Goal: Task Accomplishment & Management: Use online tool/utility

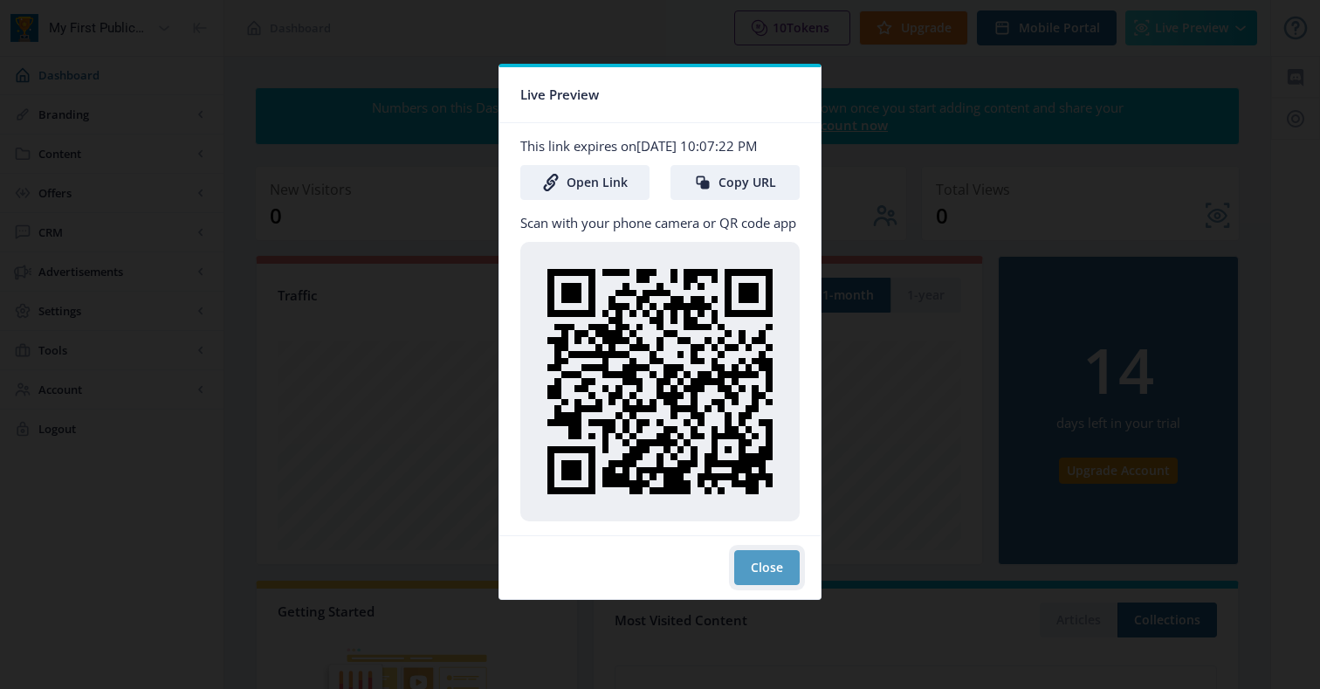
click at [757, 570] on button "Close" at bounding box center [766, 567] width 65 height 35
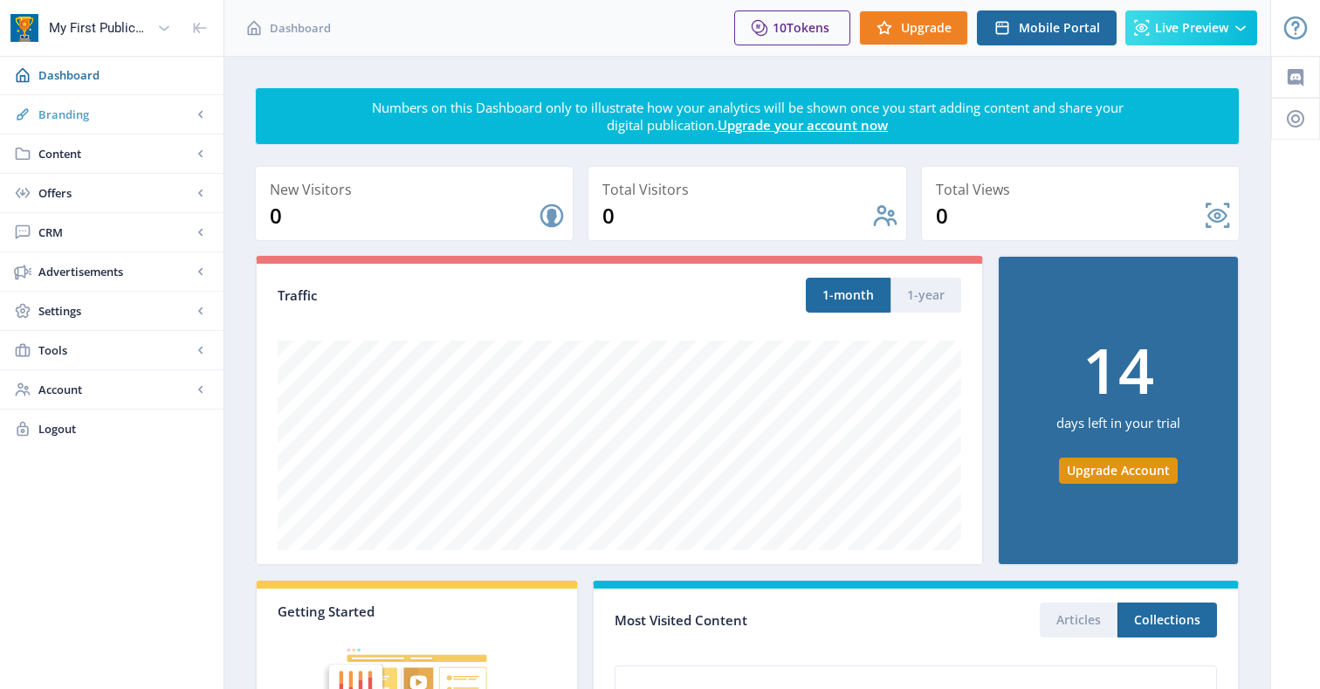
click at [104, 103] on link "Branding" at bounding box center [111, 114] width 223 height 38
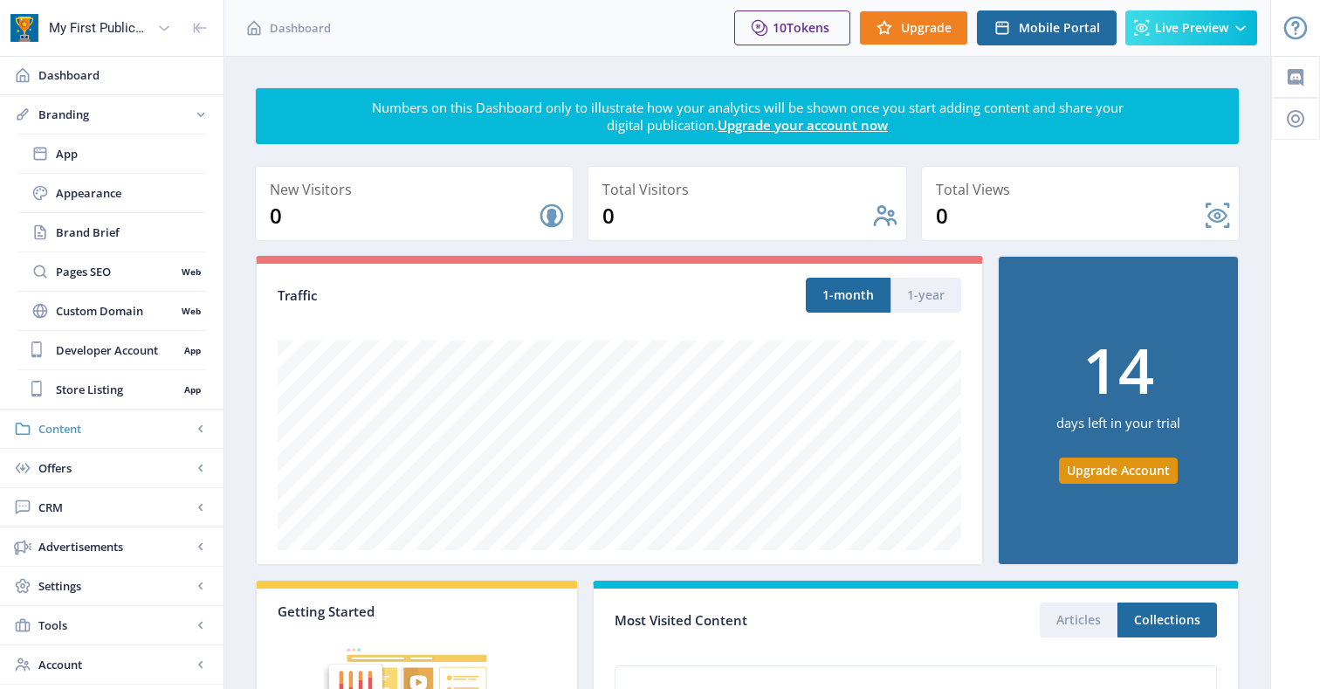
click at [89, 431] on span "Content" at bounding box center [115, 428] width 154 height 17
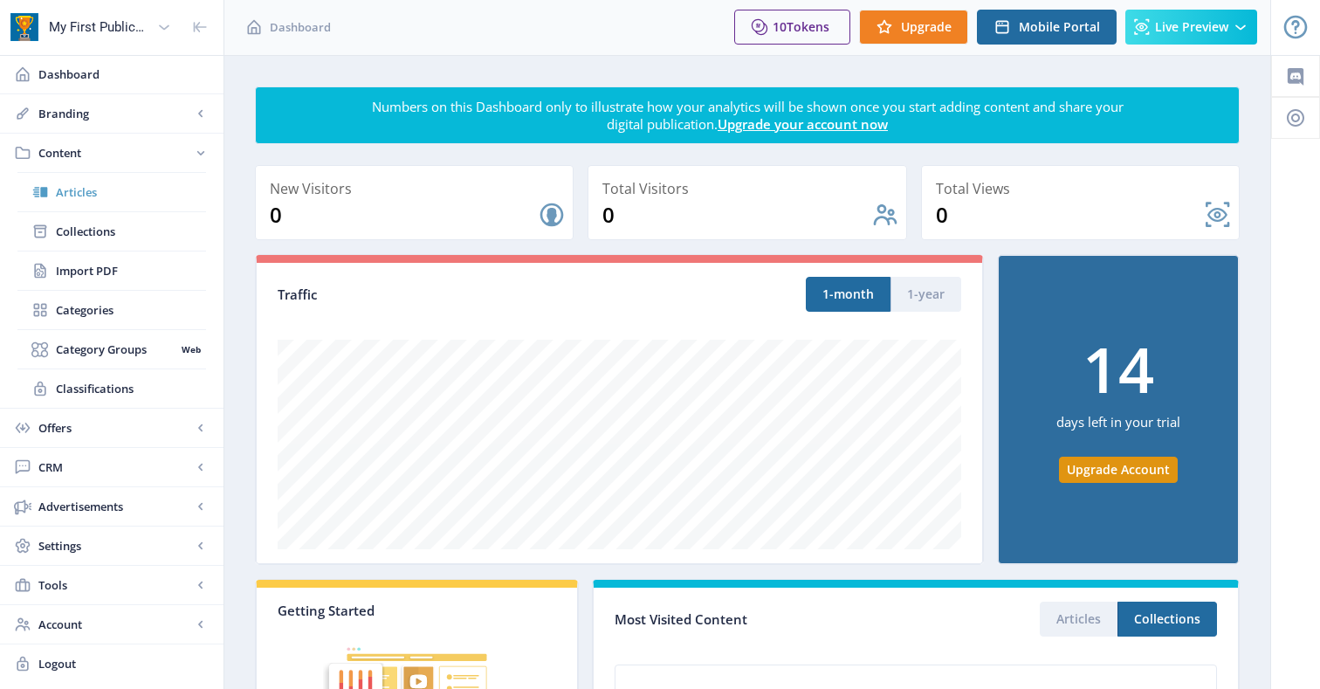
click at [94, 189] on span "Articles" at bounding box center [131, 191] width 150 height 17
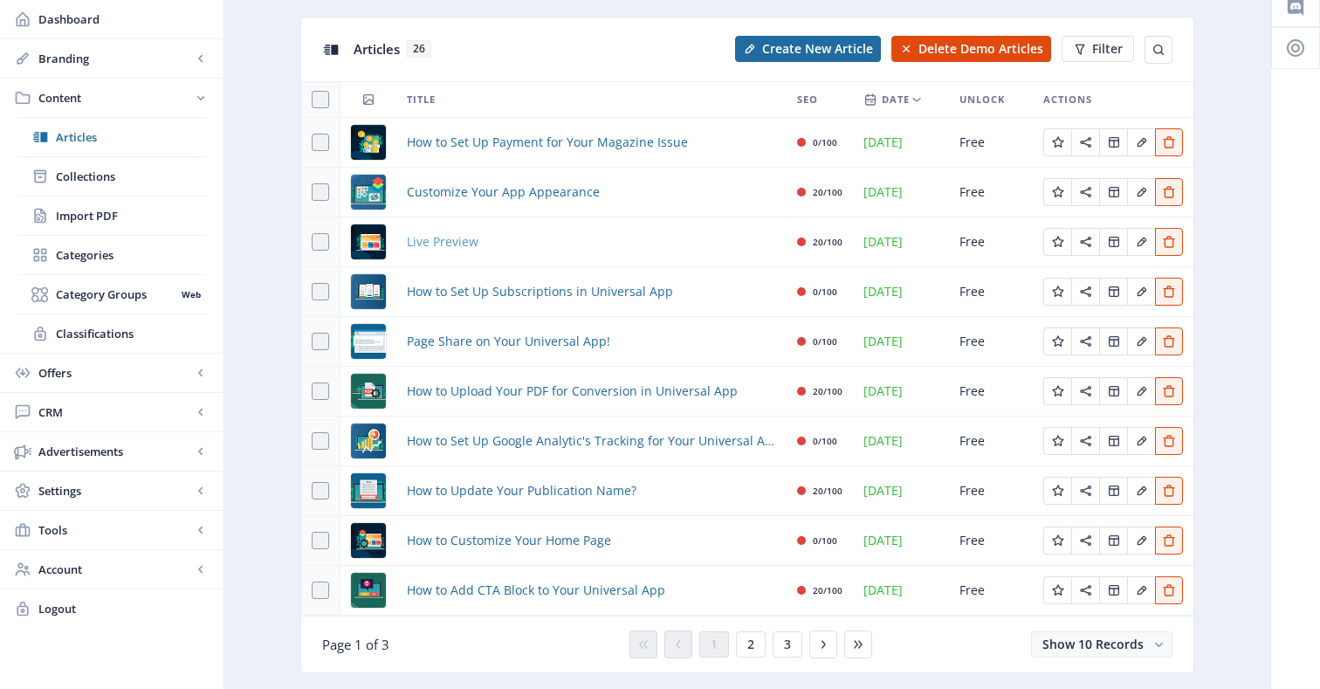
scroll to position [93, 0]
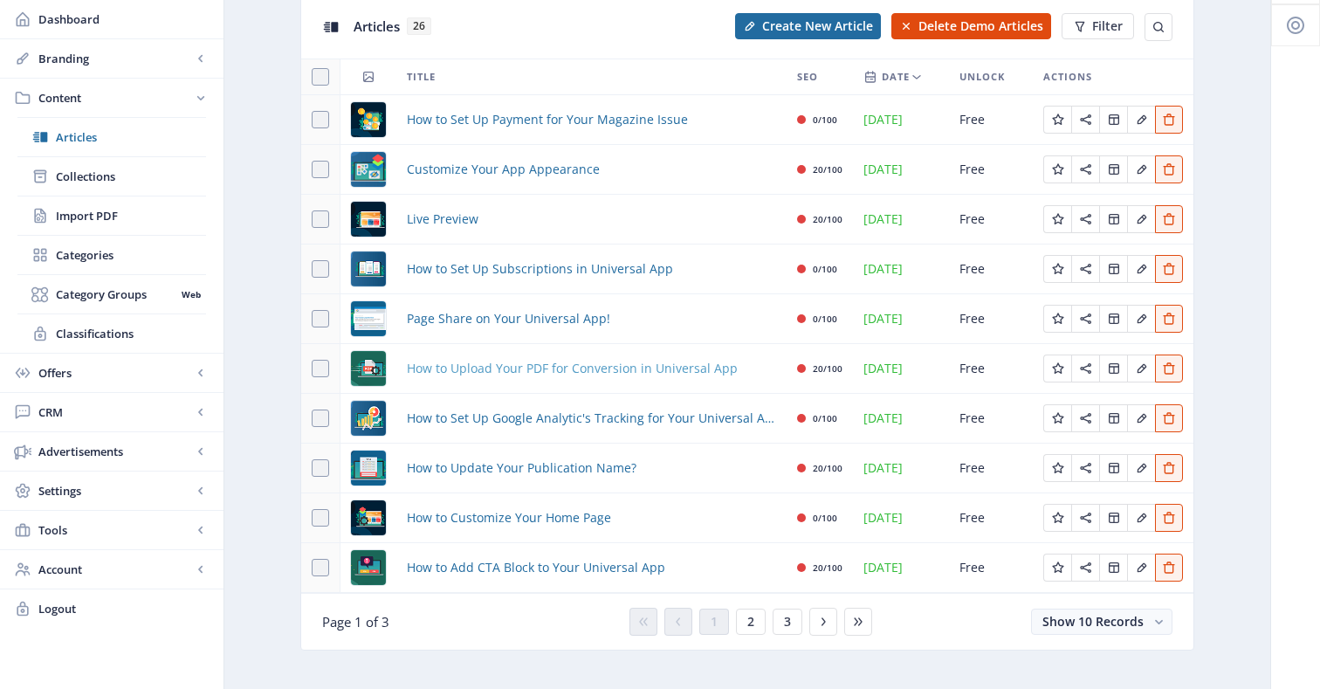
click at [482, 368] on span "How to Upload Your PDF for Conversion in Universal App" at bounding box center [572, 368] width 331 height 21
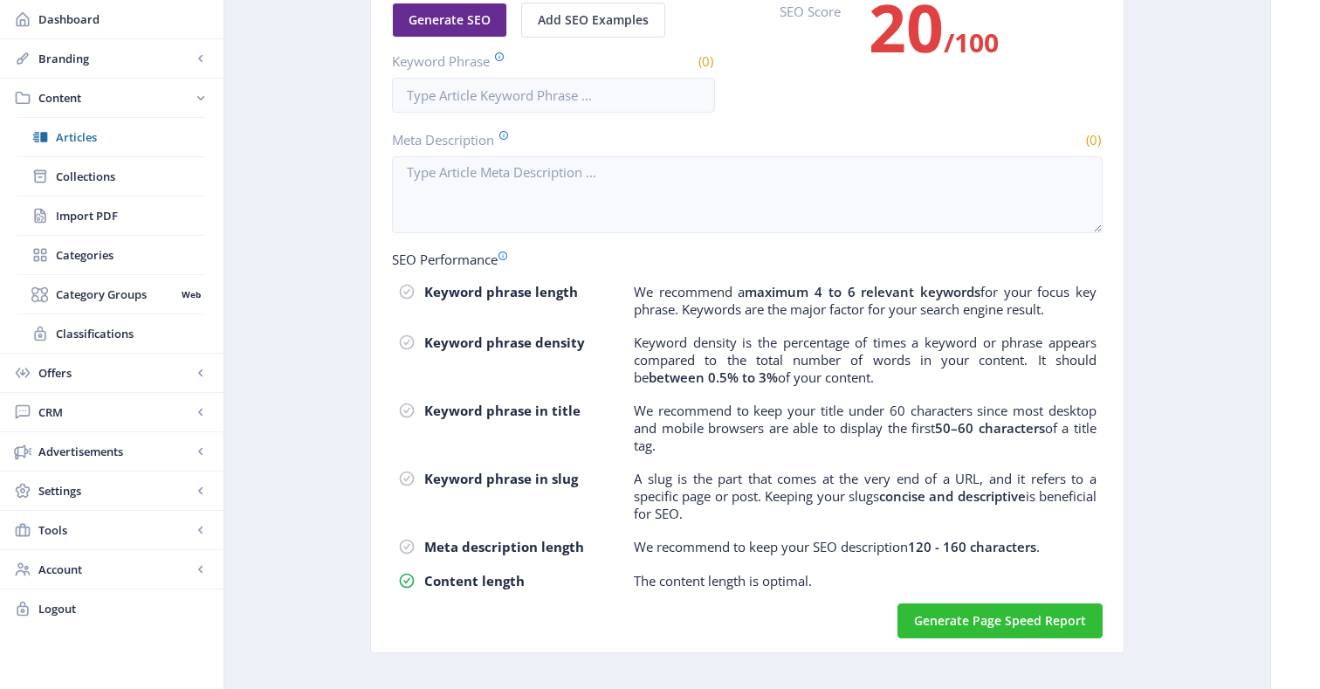
scroll to position [1097, 0]
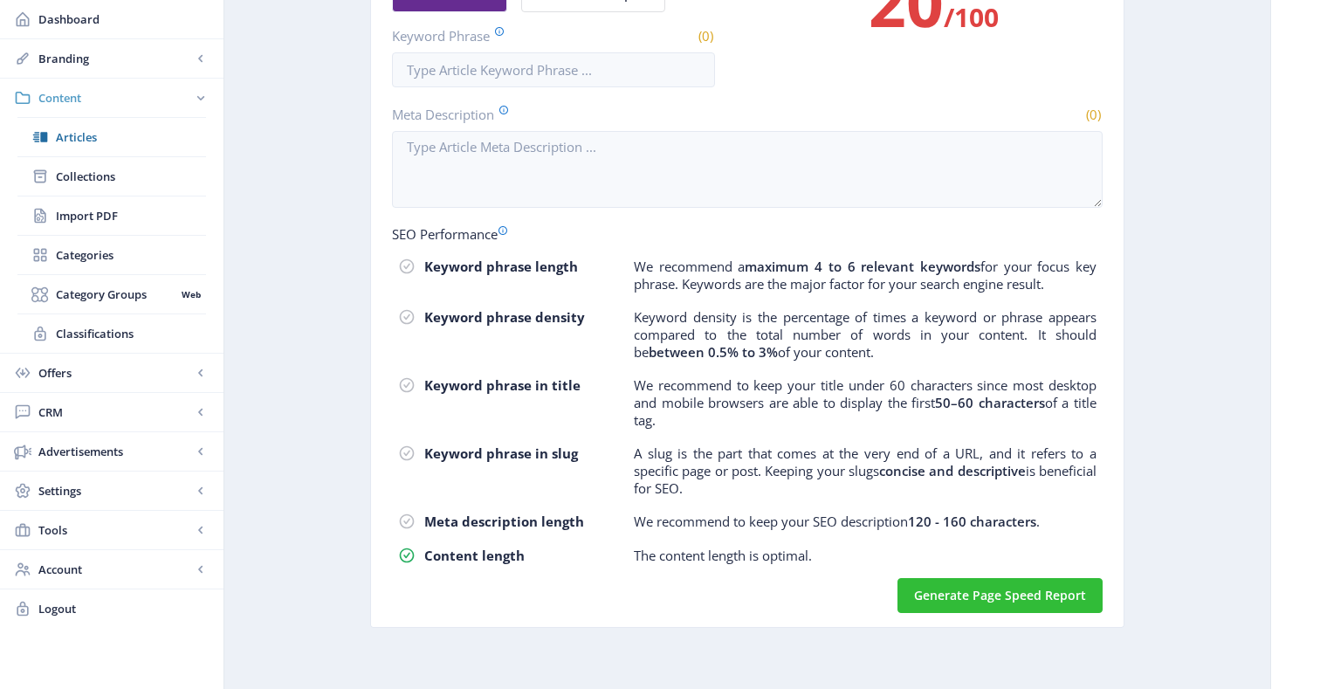
click at [48, 99] on span "Content" at bounding box center [115, 97] width 154 height 17
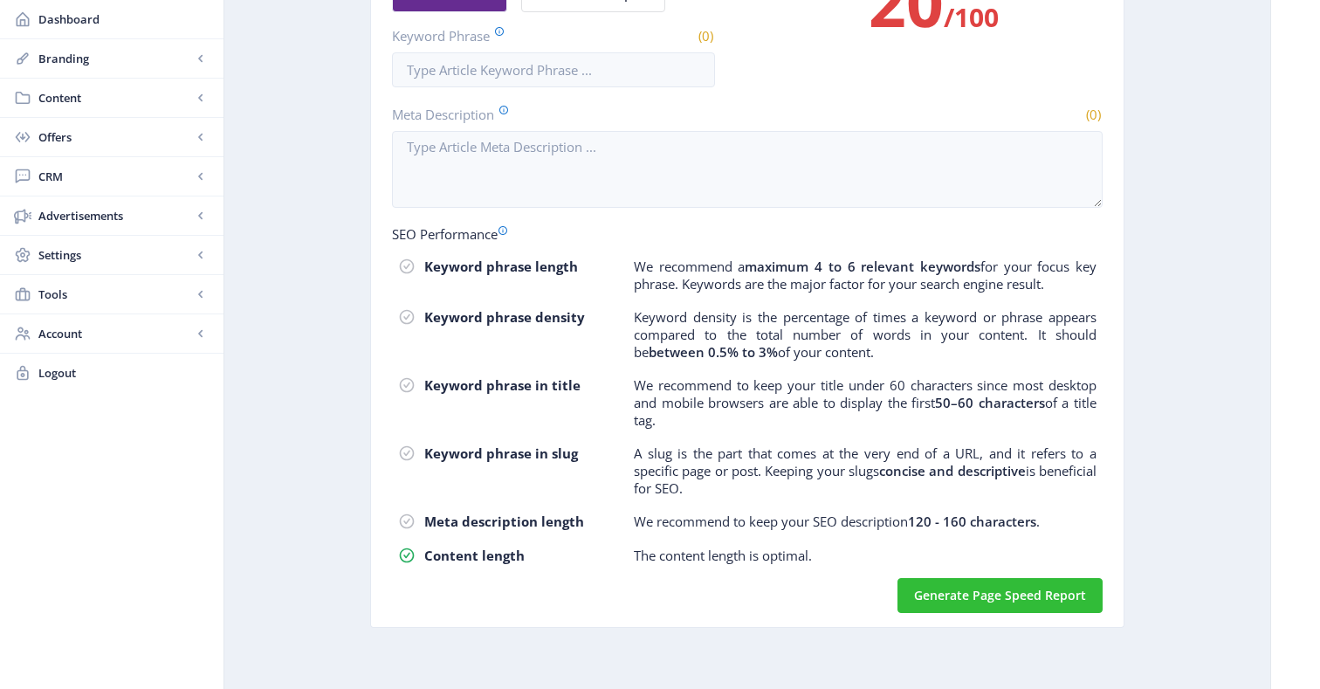
click at [48, 99] on span "Content" at bounding box center [115, 97] width 154 height 17
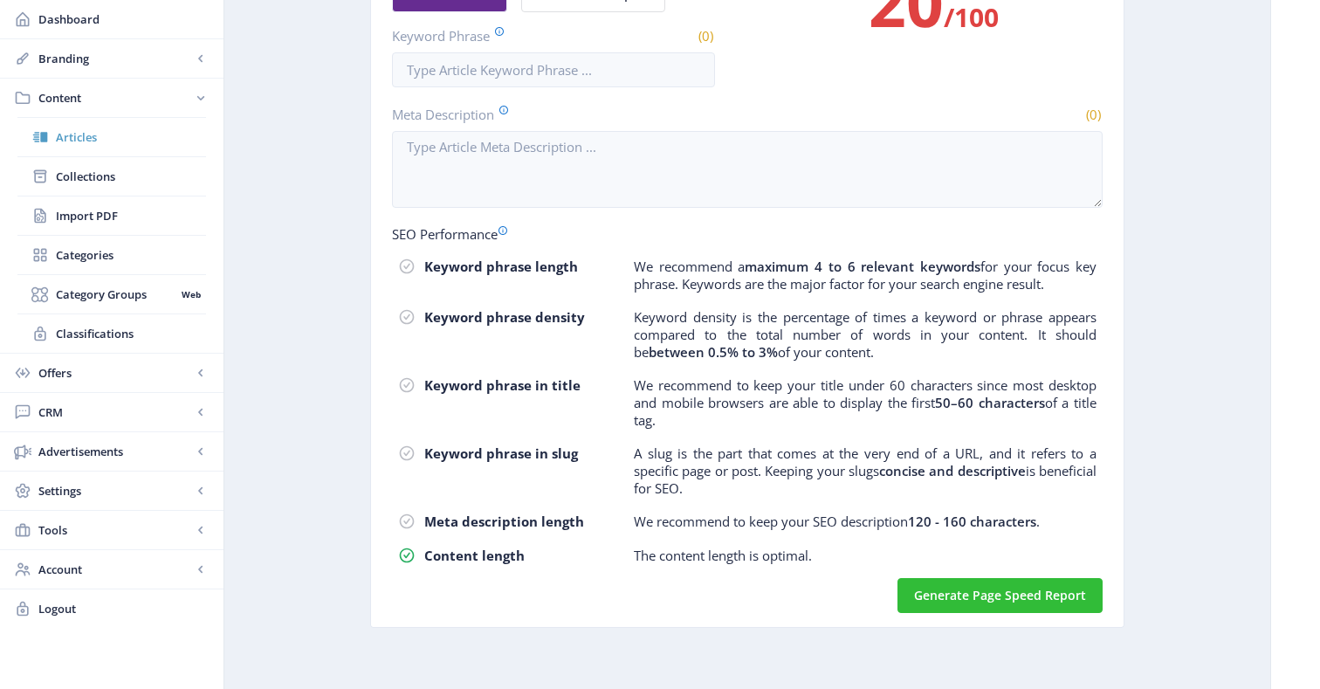
click at [67, 142] on span "Articles" at bounding box center [131, 136] width 150 height 17
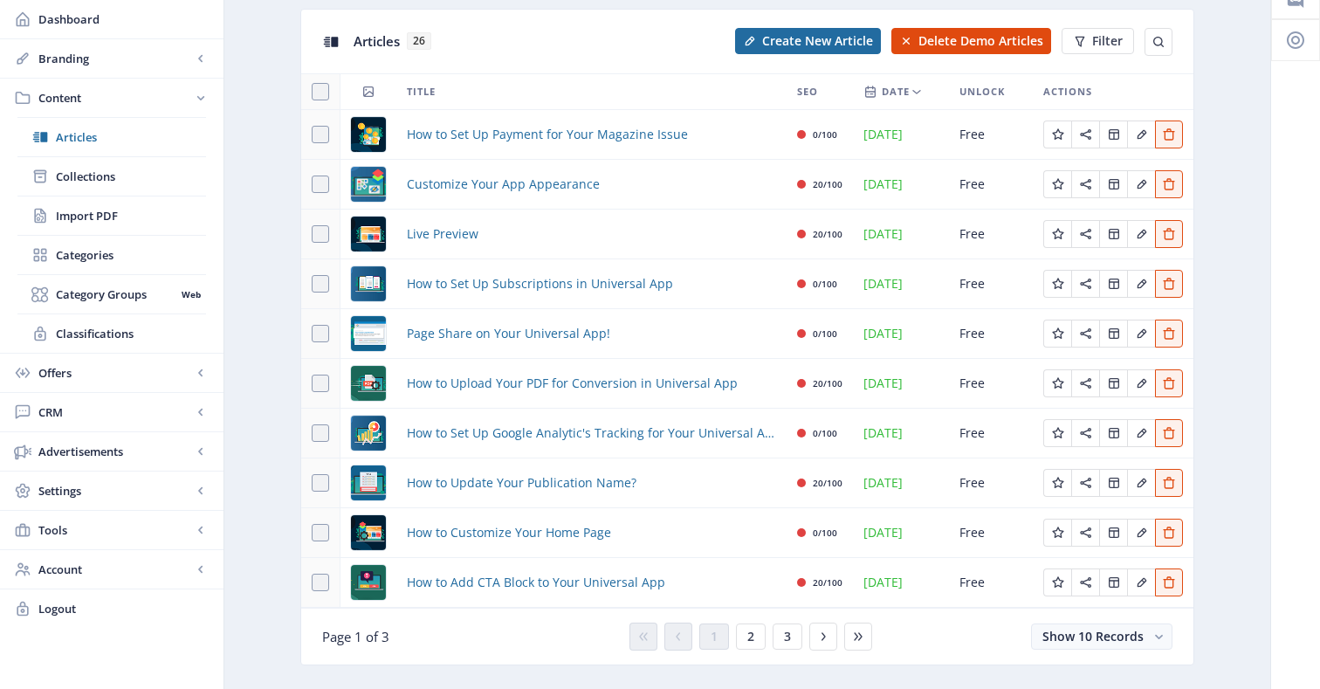
scroll to position [116, 0]
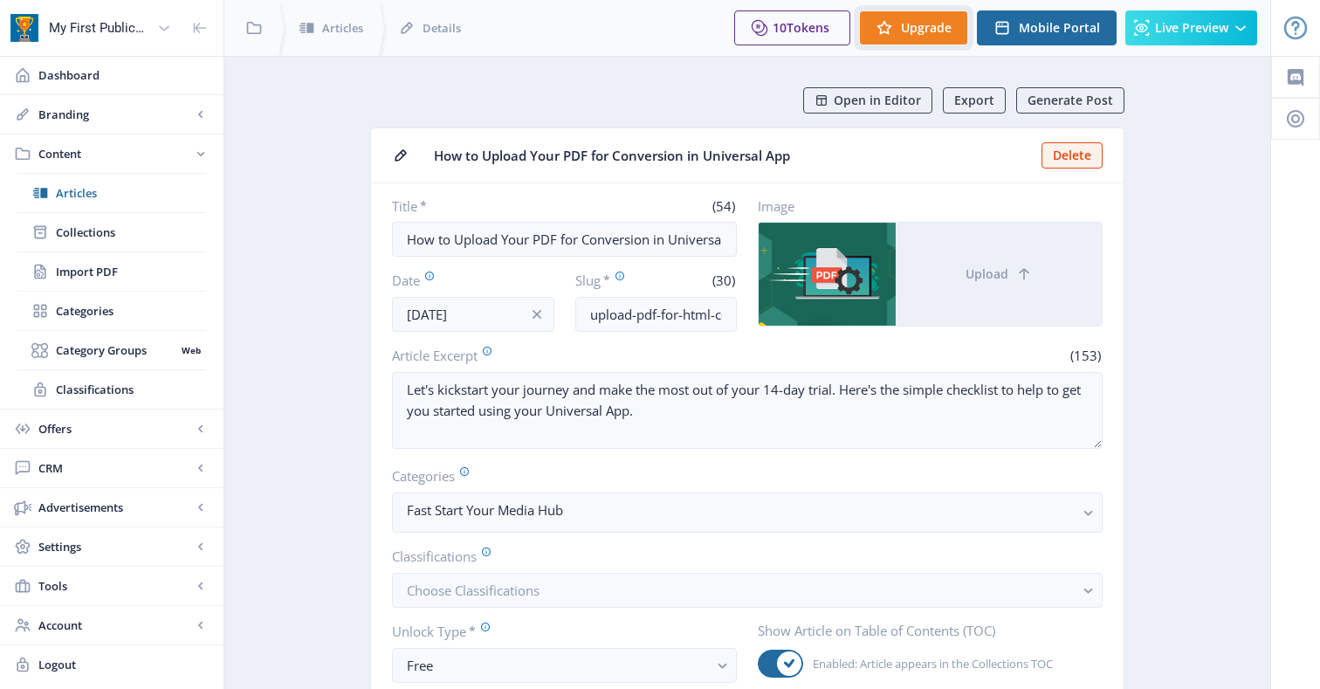
click at [914, 45] on button "Upgrade" at bounding box center [913, 27] width 109 height 35
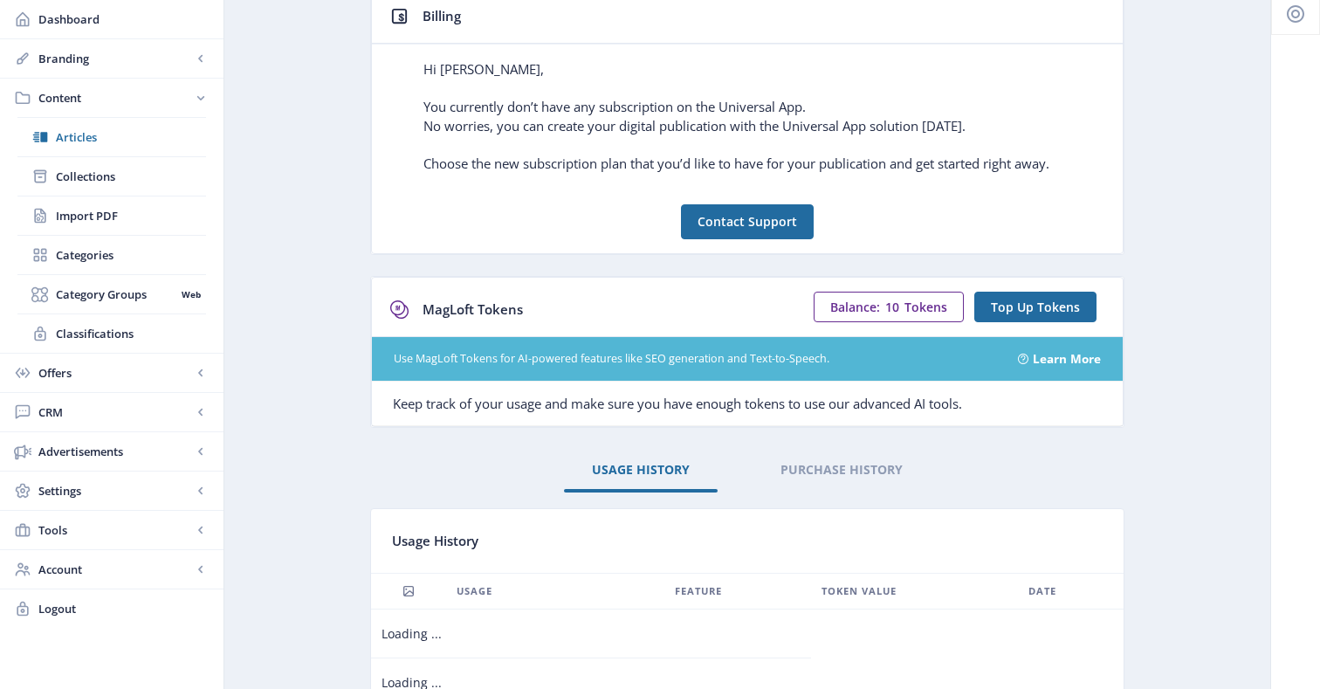
scroll to position [107, 0]
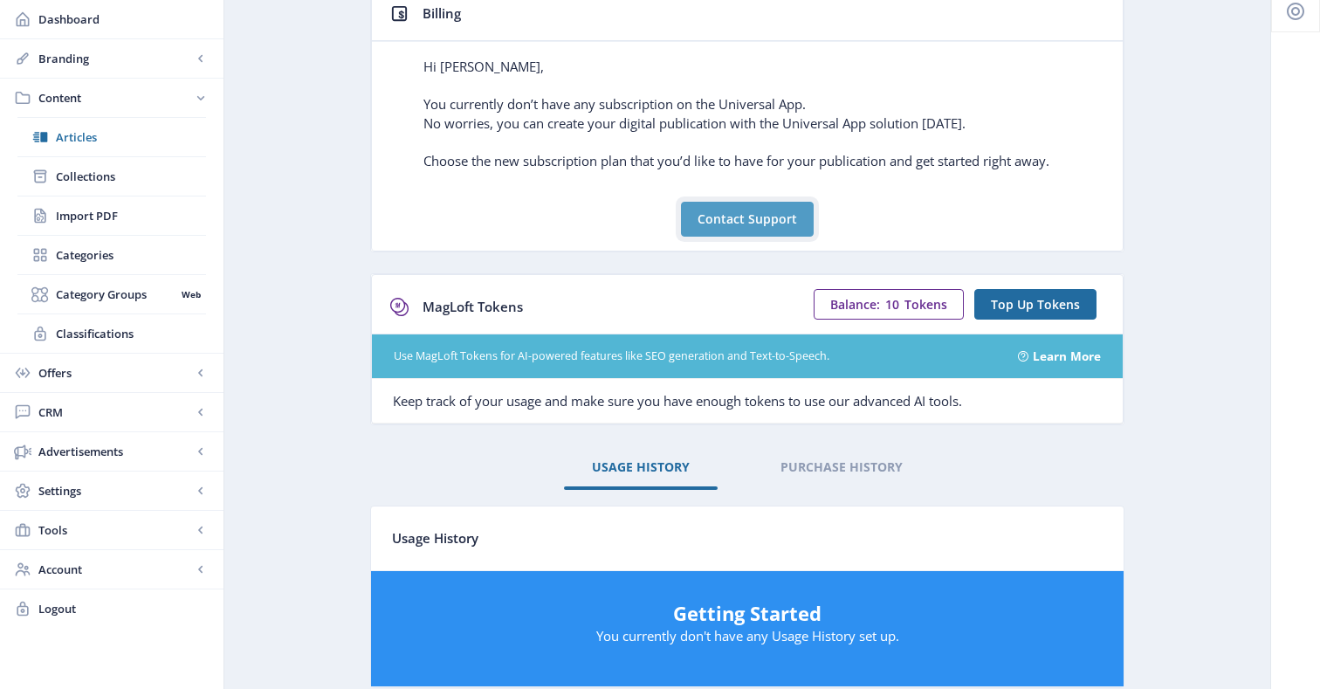
click at [782, 219] on button "Contact Support" at bounding box center [747, 219] width 133 height 35
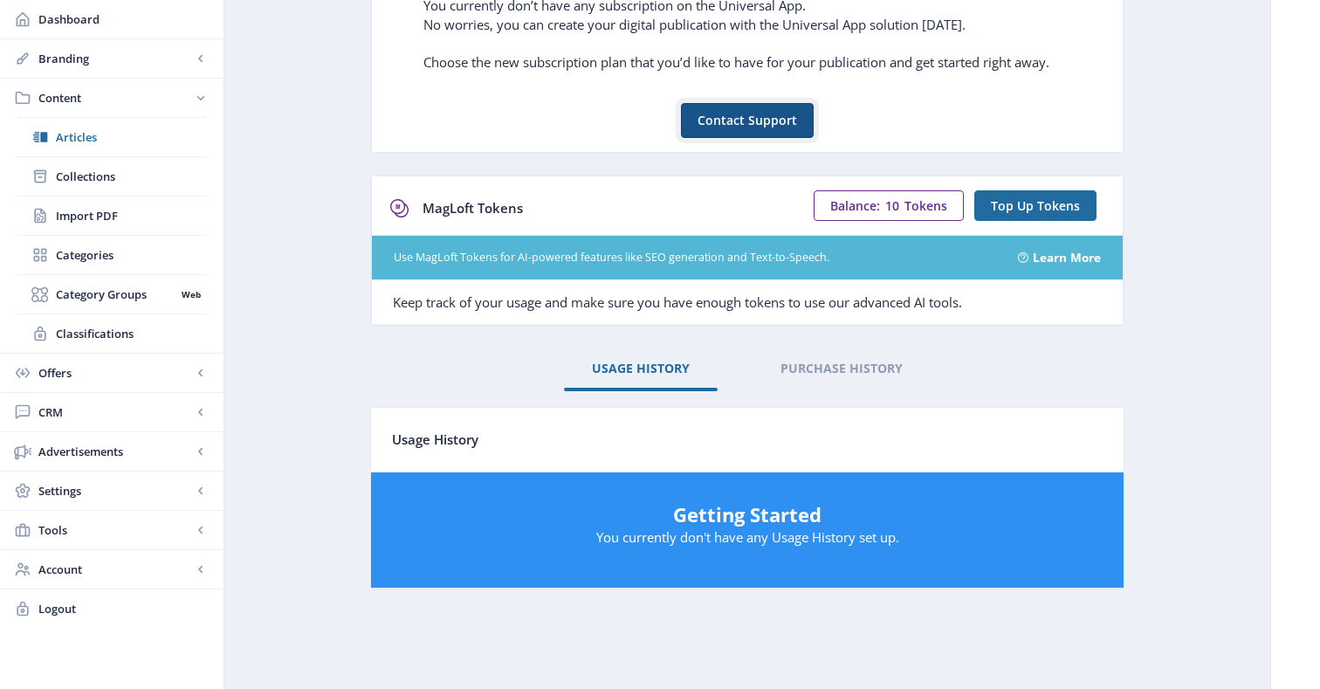
scroll to position [0, 0]
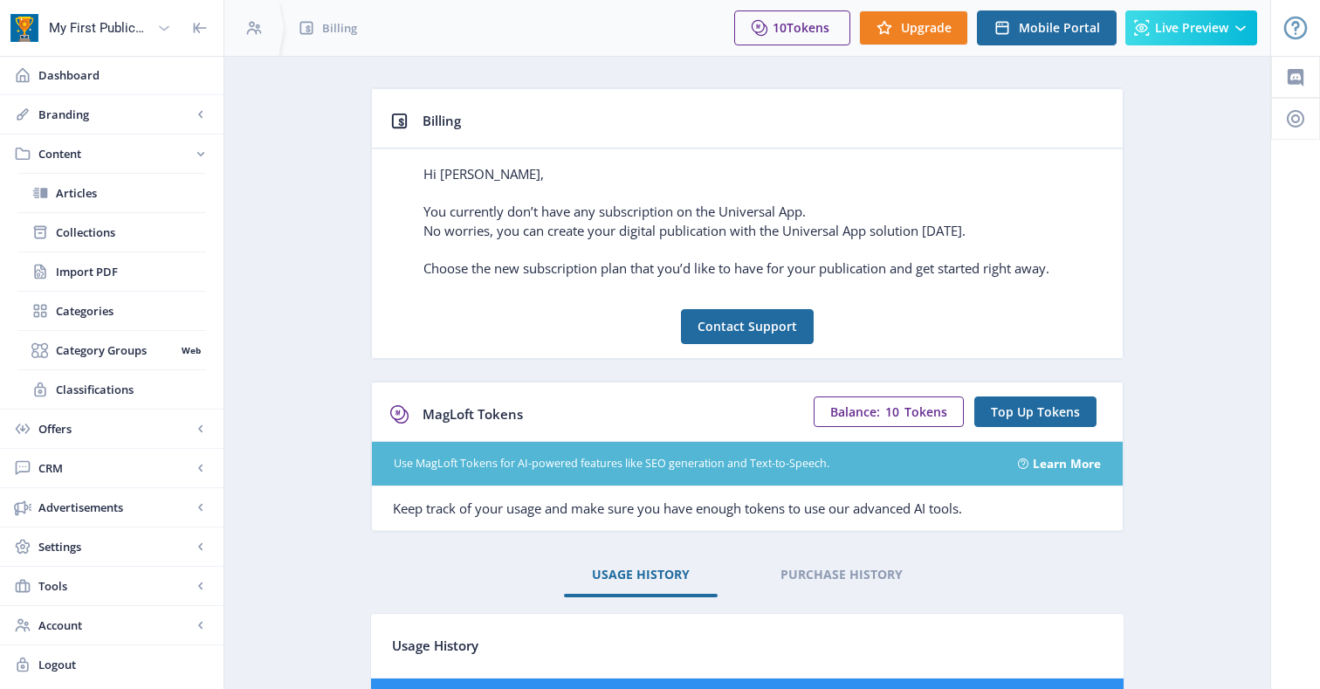
click at [76, 41] on div "My First Publication" at bounding box center [99, 28] width 101 height 38
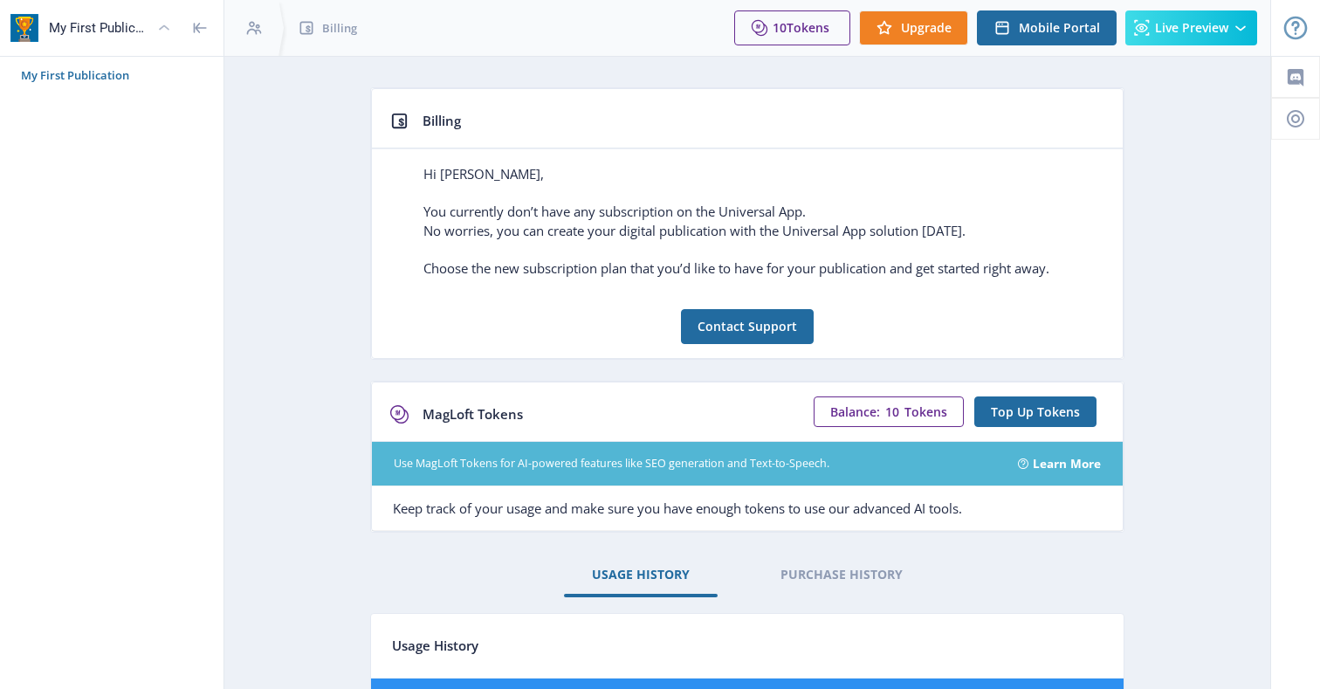
click at [76, 41] on div "My First Publication" at bounding box center [99, 28] width 101 height 38
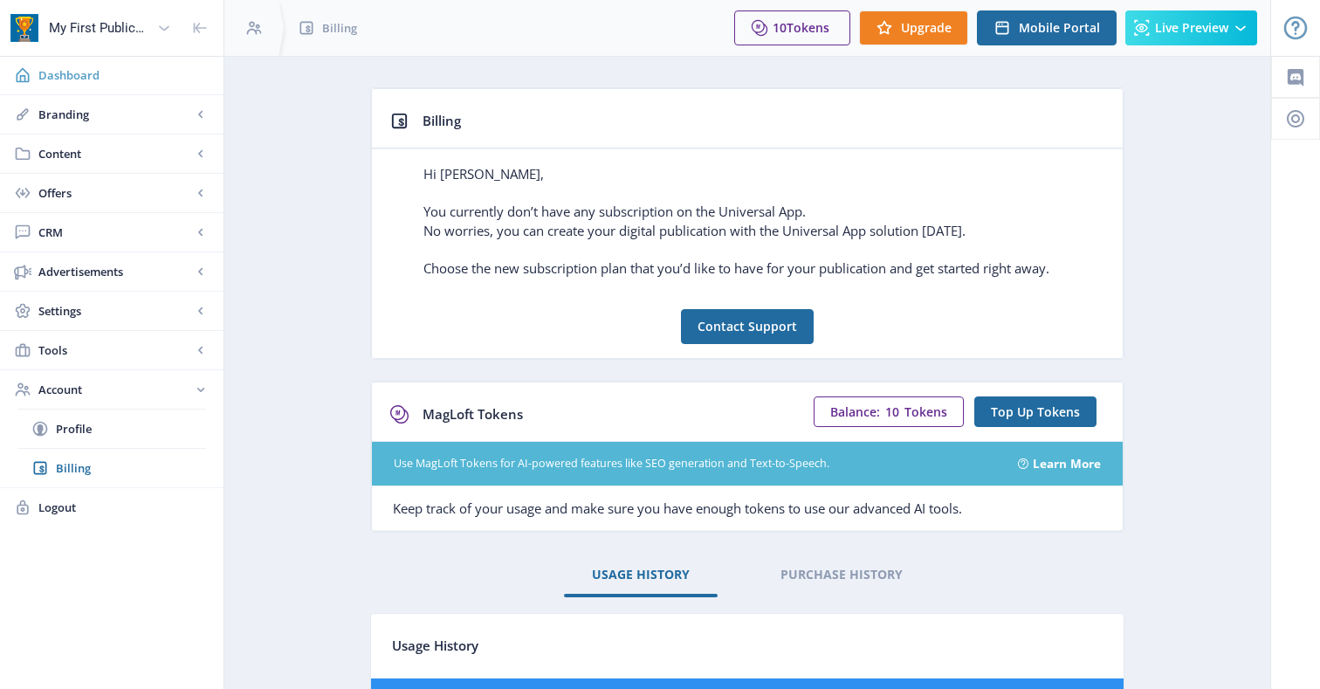
click at [83, 84] on link "Dashboard" at bounding box center [111, 75] width 223 height 38
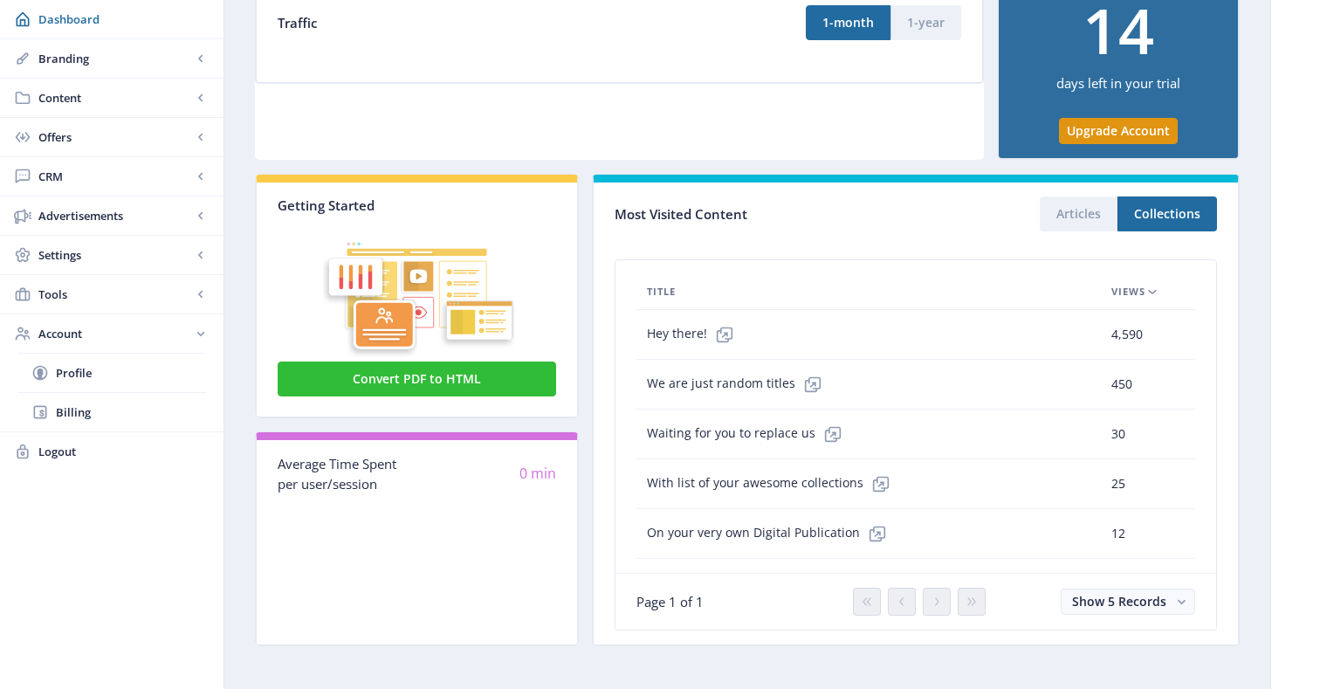
scroll to position [278, 0]
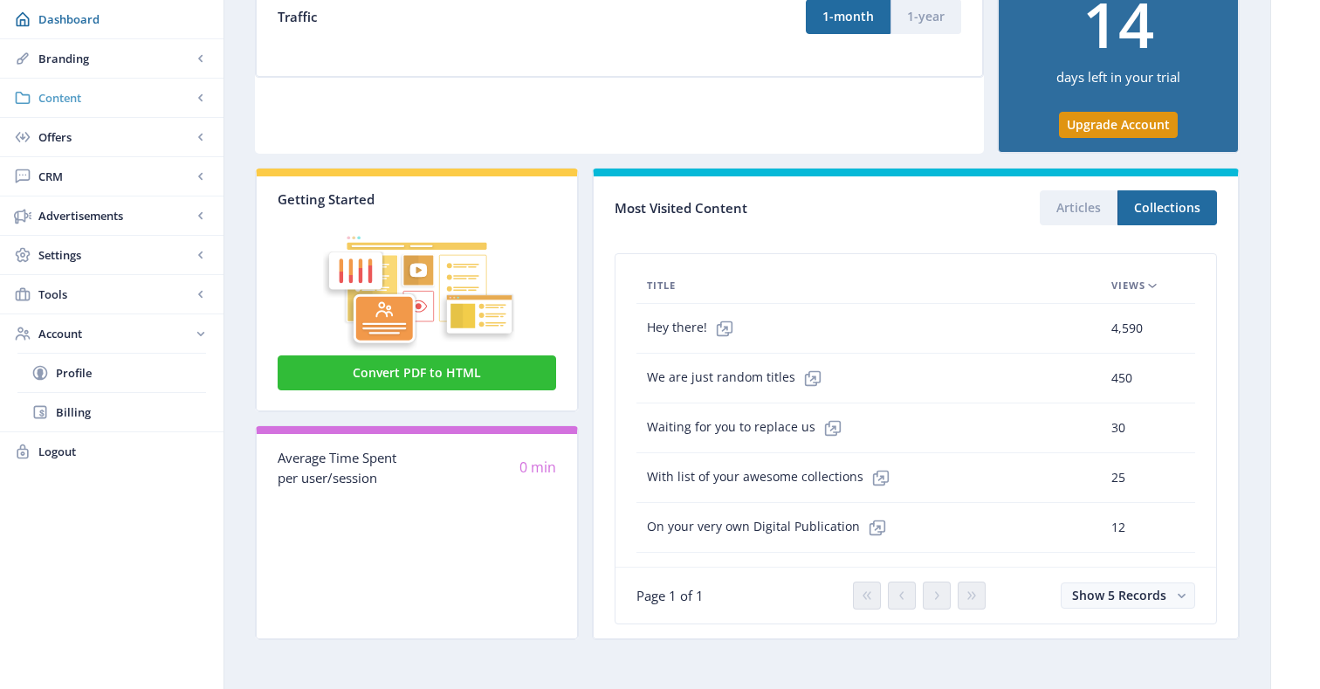
click at [98, 100] on span "Content" at bounding box center [115, 97] width 154 height 17
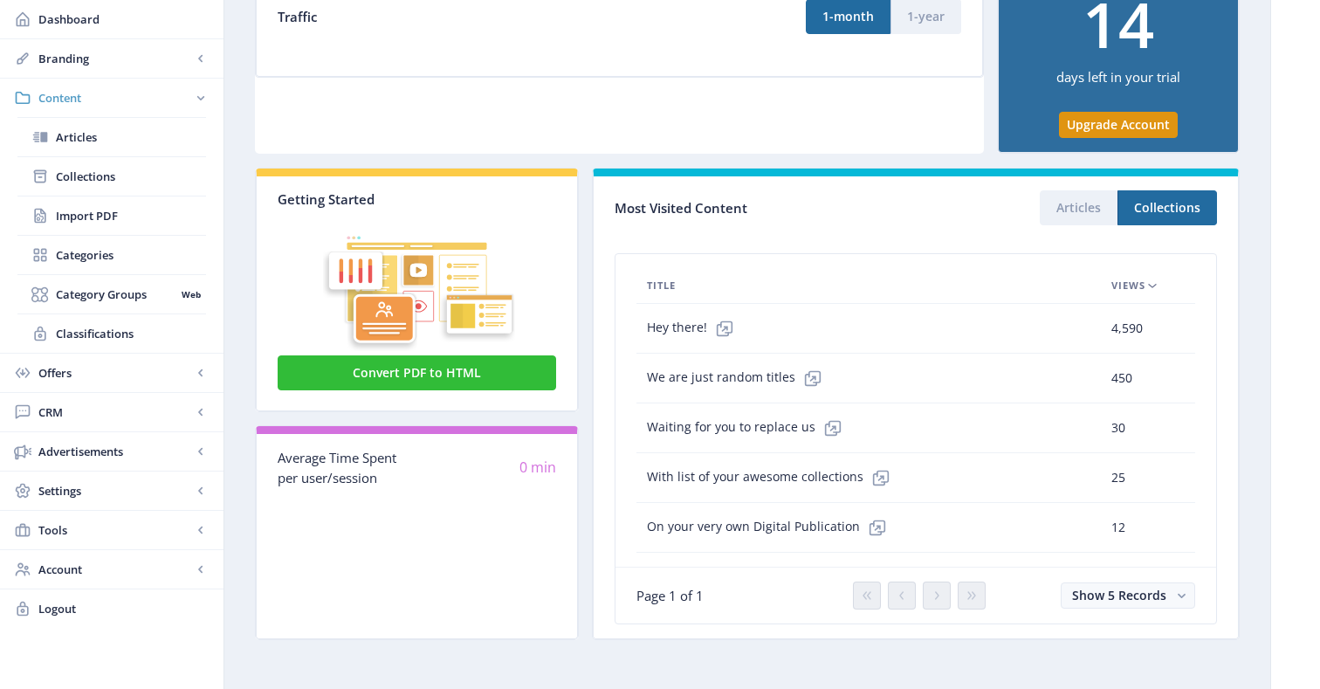
click at [98, 102] on span "Content" at bounding box center [115, 97] width 154 height 17
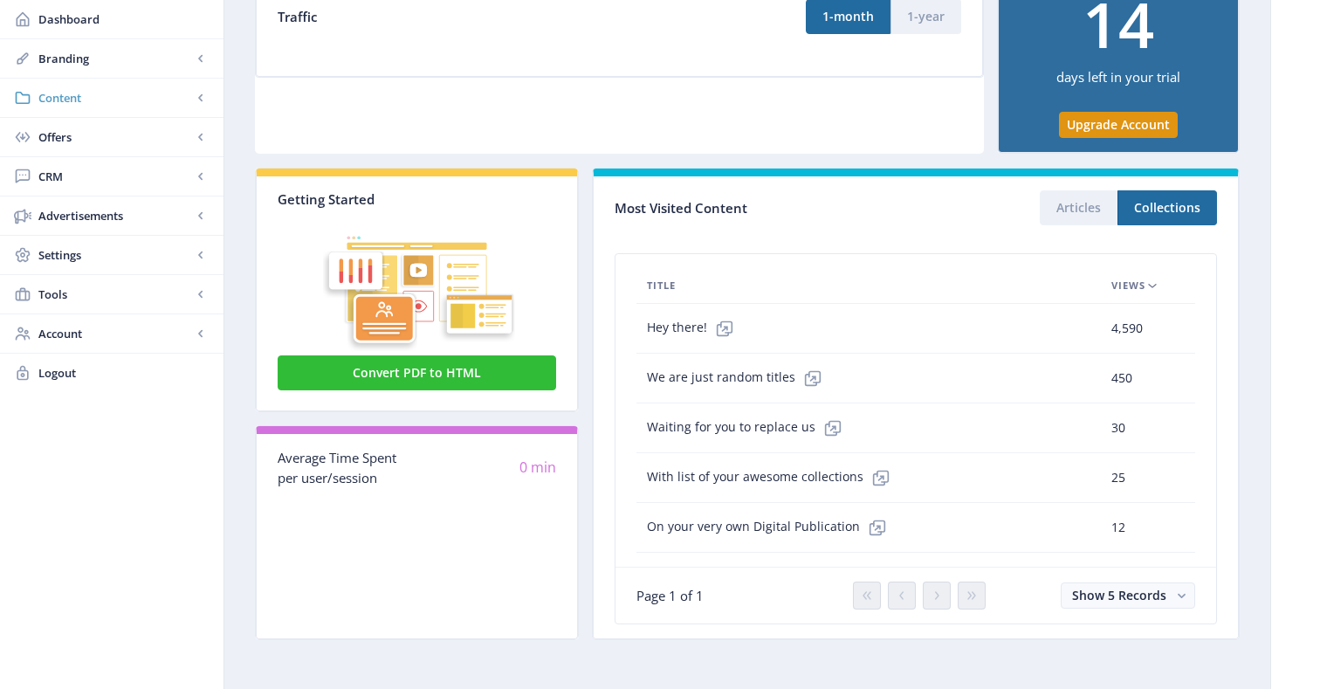
click at [123, 106] on link "Content" at bounding box center [111, 98] width 223 height 38
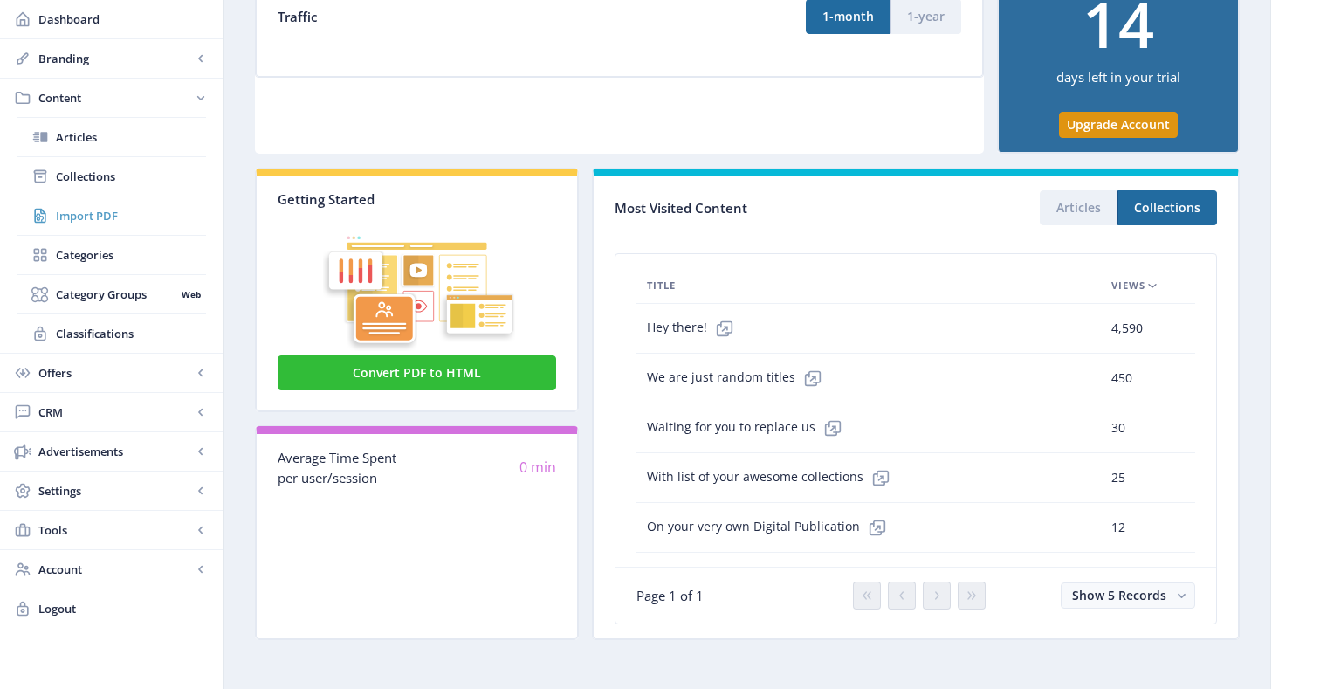
click at [90, 223] on span "Import PDF" at bounding box center [131, 215] width 150 height 17
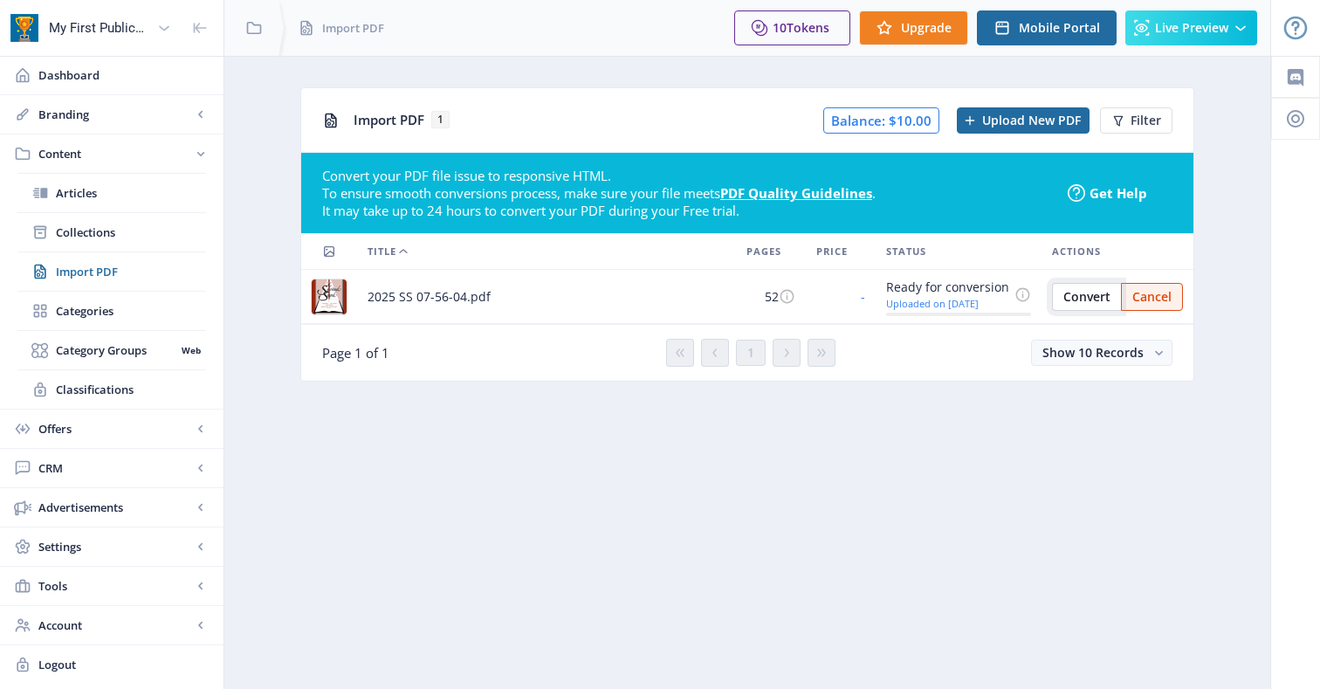
click at [1085, 291] on span "Convert" at bounding box center [1086, 297] width 47 height 14
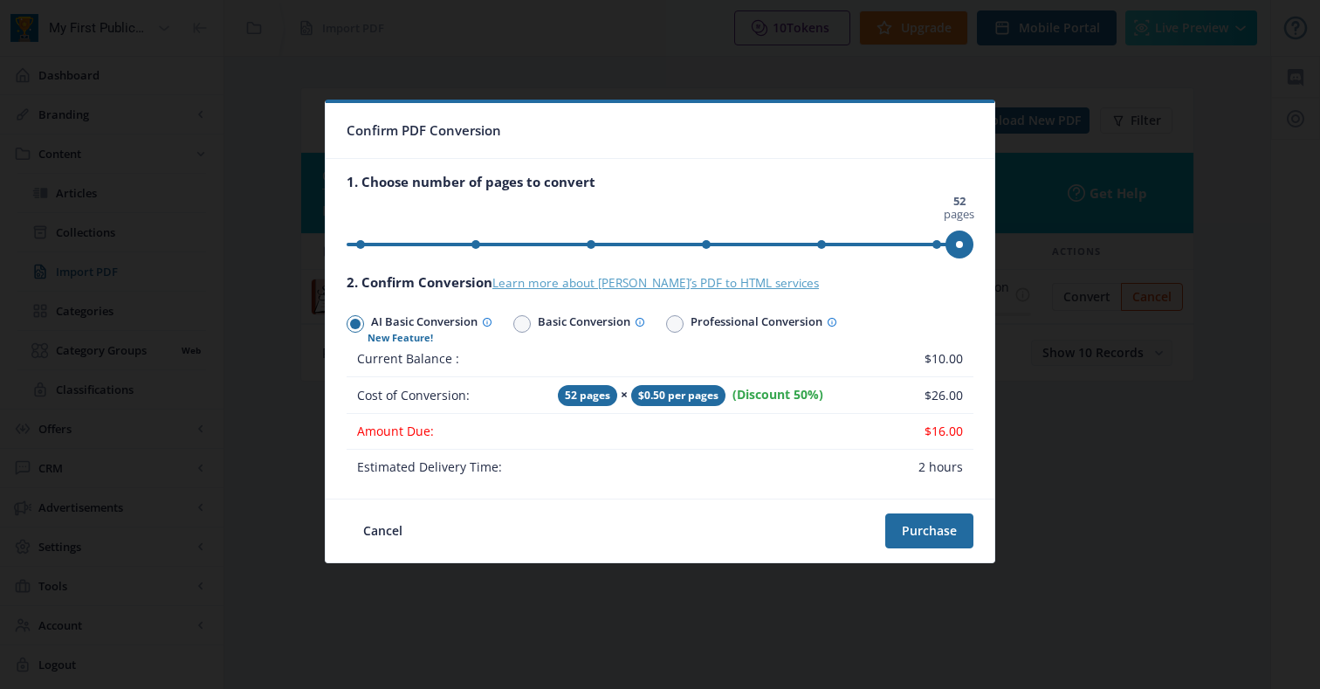
click at [748, 289] on link "Learn more about [PERSON_NAME]’s PDF to HTML services" at bounding box center [655, 283] width 326 height 16
click at [910, 525] on button "Purchase" at bounding box center [929, 530] width 88 height 35
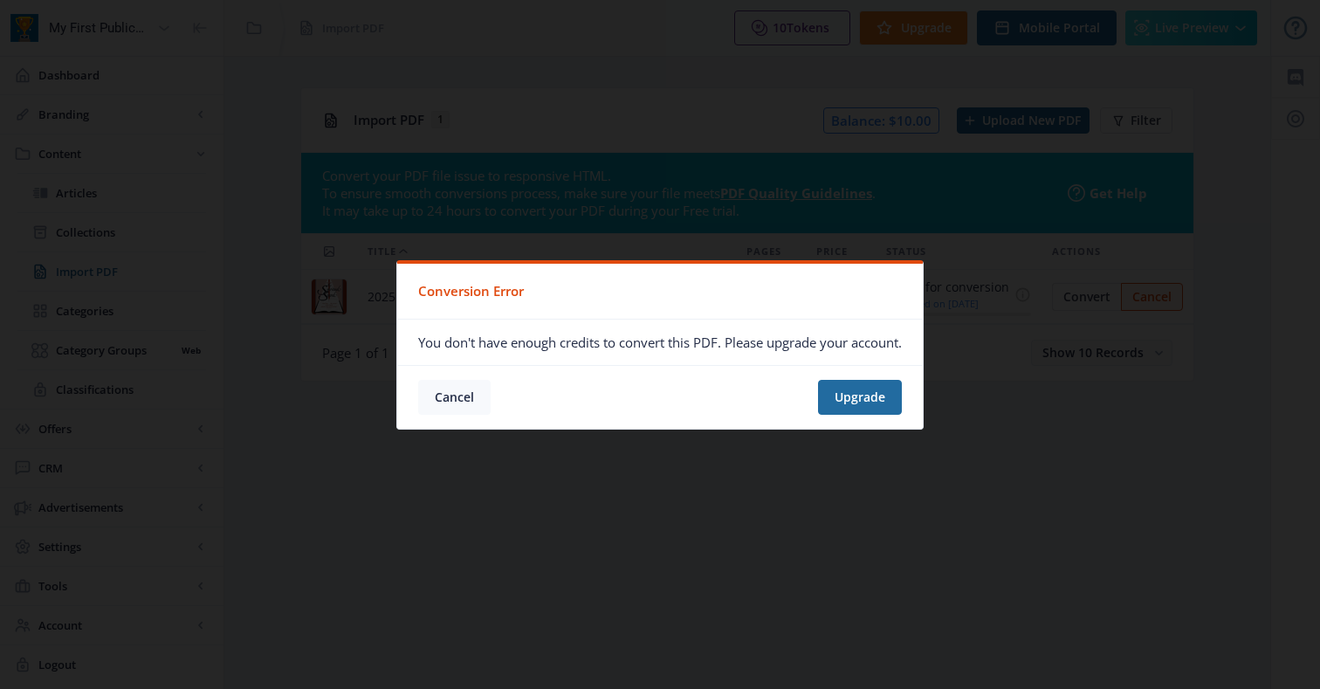
click at [449, 391] on button "Cancel" at bounding box center [454, 397] width 72 height 35
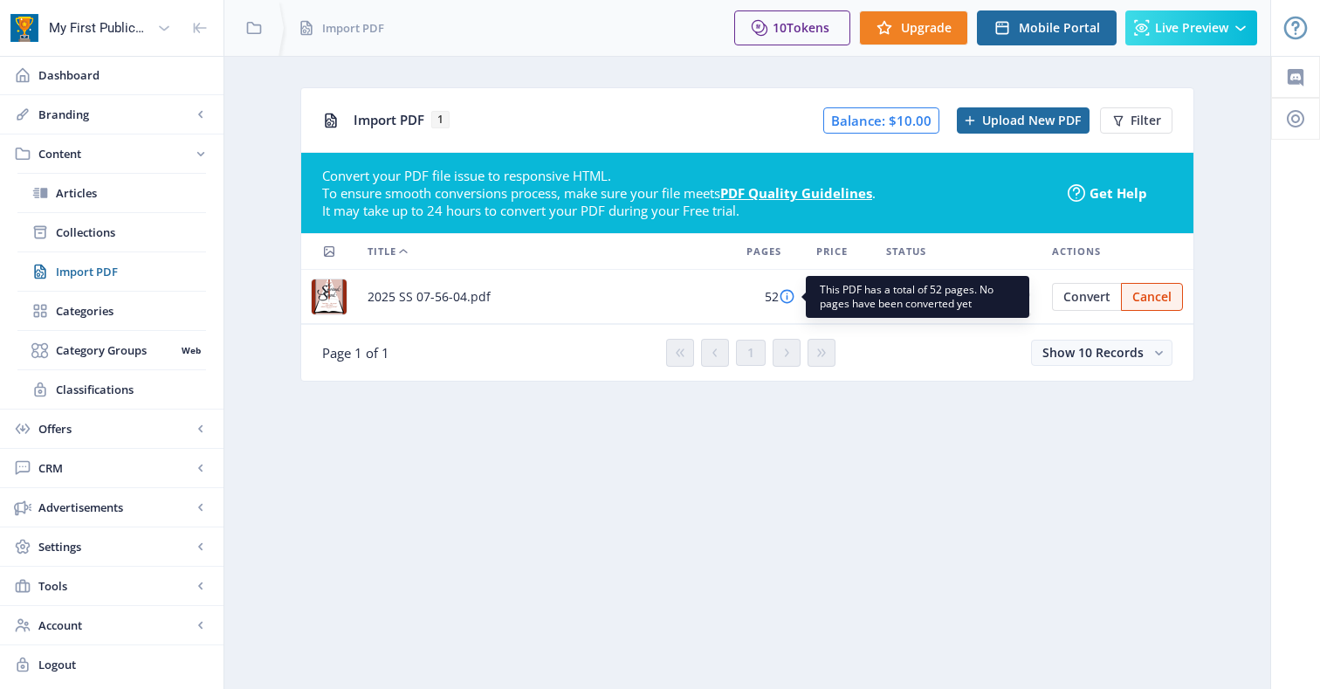
click at [791, 298] on icon at bounding box center [786, 296] width 17 height 17
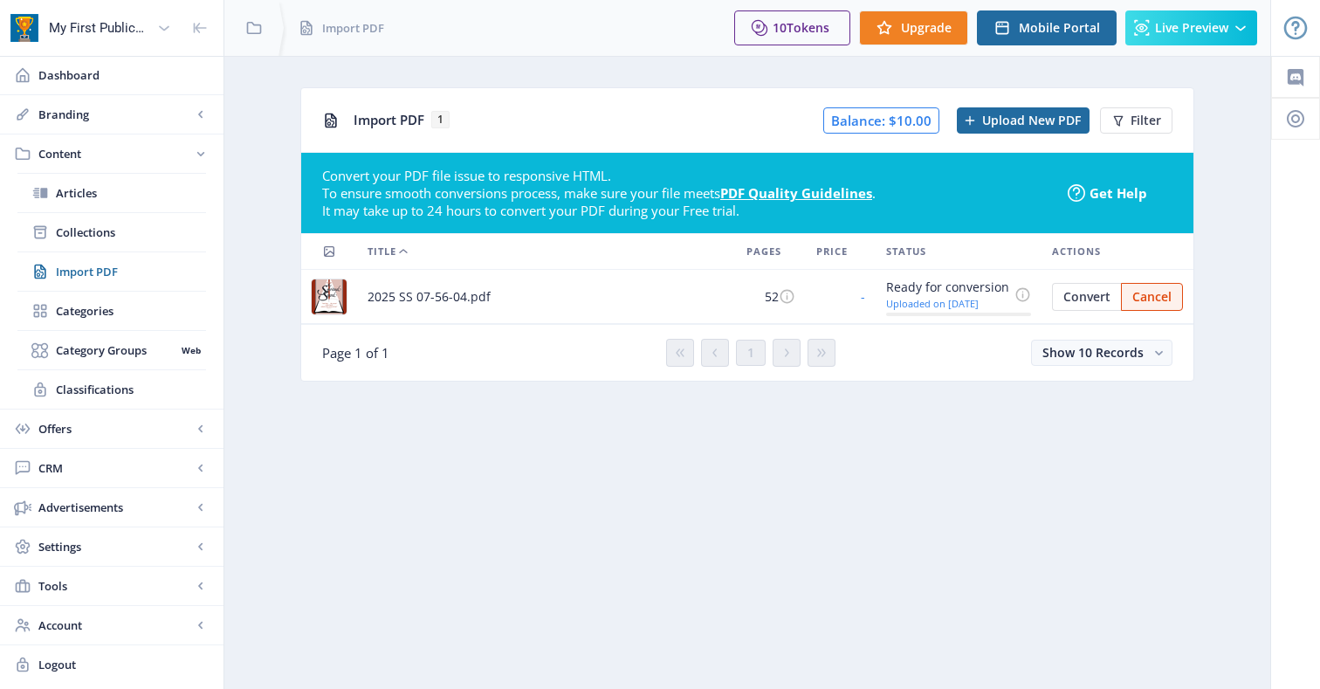
click at [581, 278] on td "2025 SS 07-56-04.pdf" at bounding box center [546, 297] width 379 height 54
click at [1101, 301] on span "Convert" at bounding box center [1086, 297] width 47 height 14
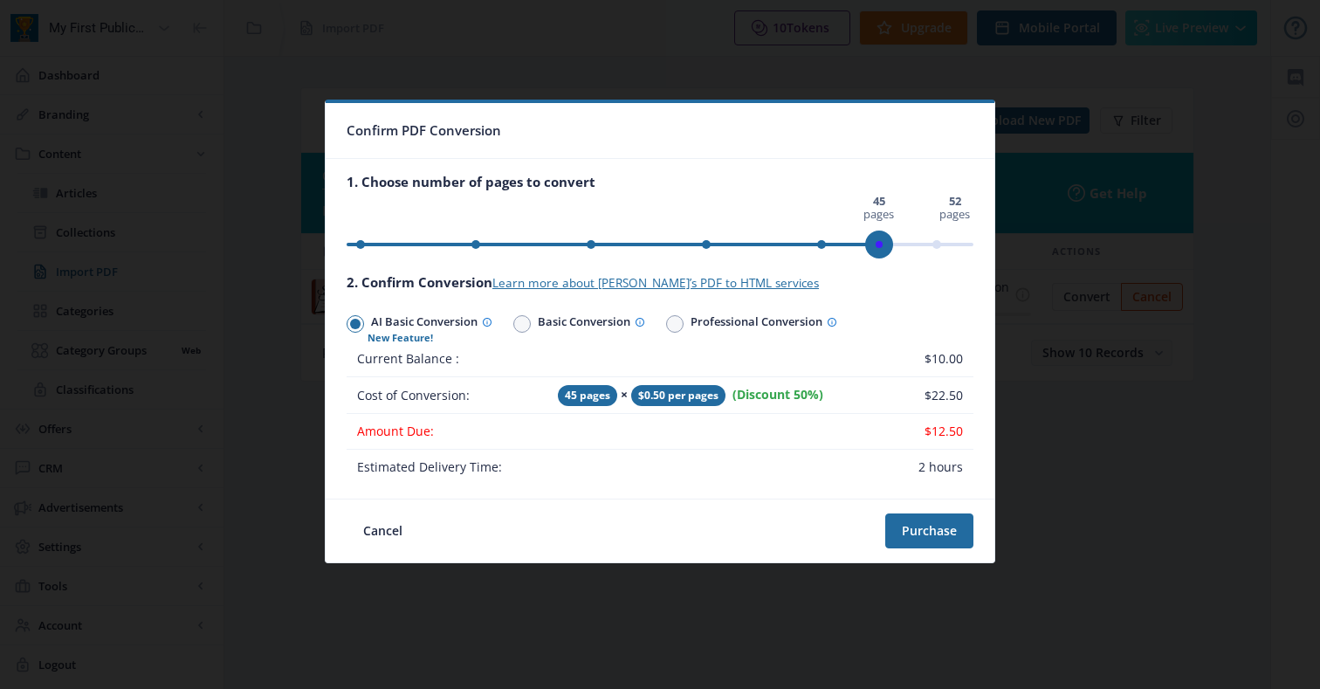
drag, startPoint x: 934, startPoint y: 248, endPoint x: 791, endPoint y: 248, distance: 143.1
click at [865, 248] on span "ngx-slider" at bounding box center [879, 244] width 28 height 28
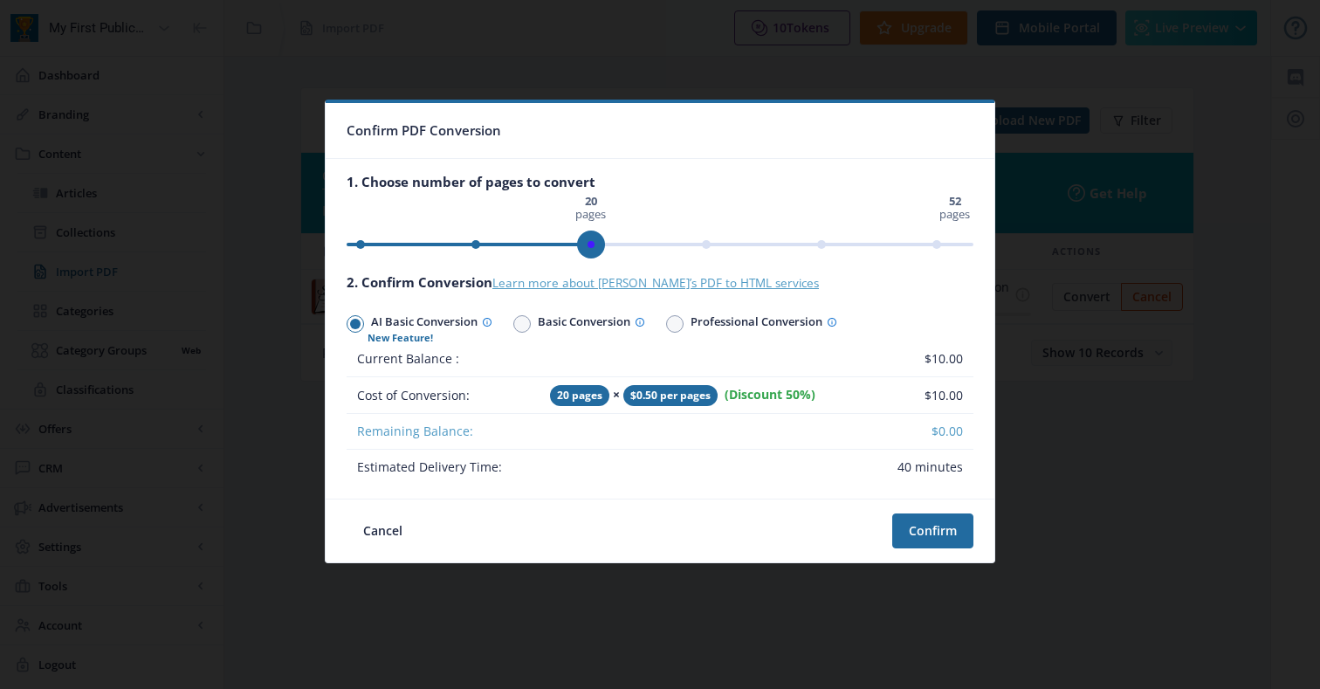
drag, startPoint x: 797, startPoint y: 242, endPoint x: 588, endPoint y: 279, distance: 211.9
click at [588, 279] on nb-card-body "1. Choose number of pages to convert 0 pages 52 pages 20 pages 2. Confirm Conve…" at bounding box center [660, 328] width 669 height 339
click at [942, 536] on button "Confirm" at bounding box center [932, 530] width 81 height 35
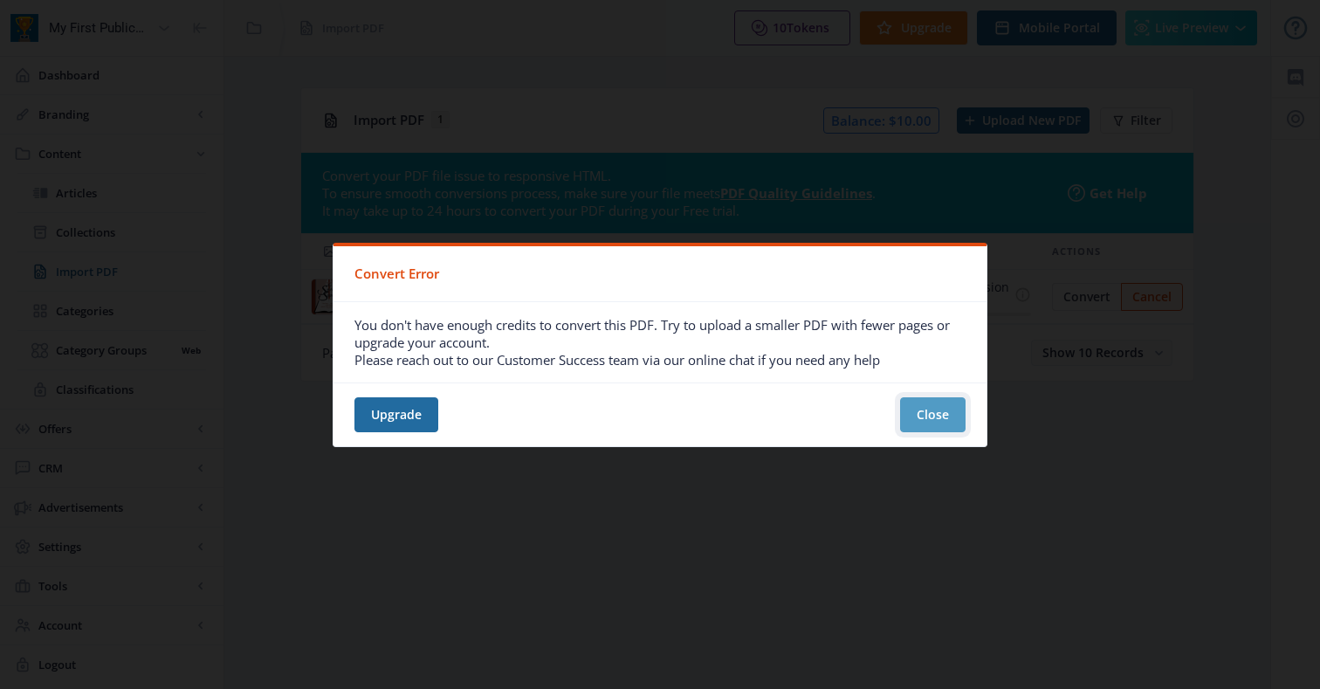
click at [934, 420] on button "Close" at bounding box center [932, 414] width 65 height 35
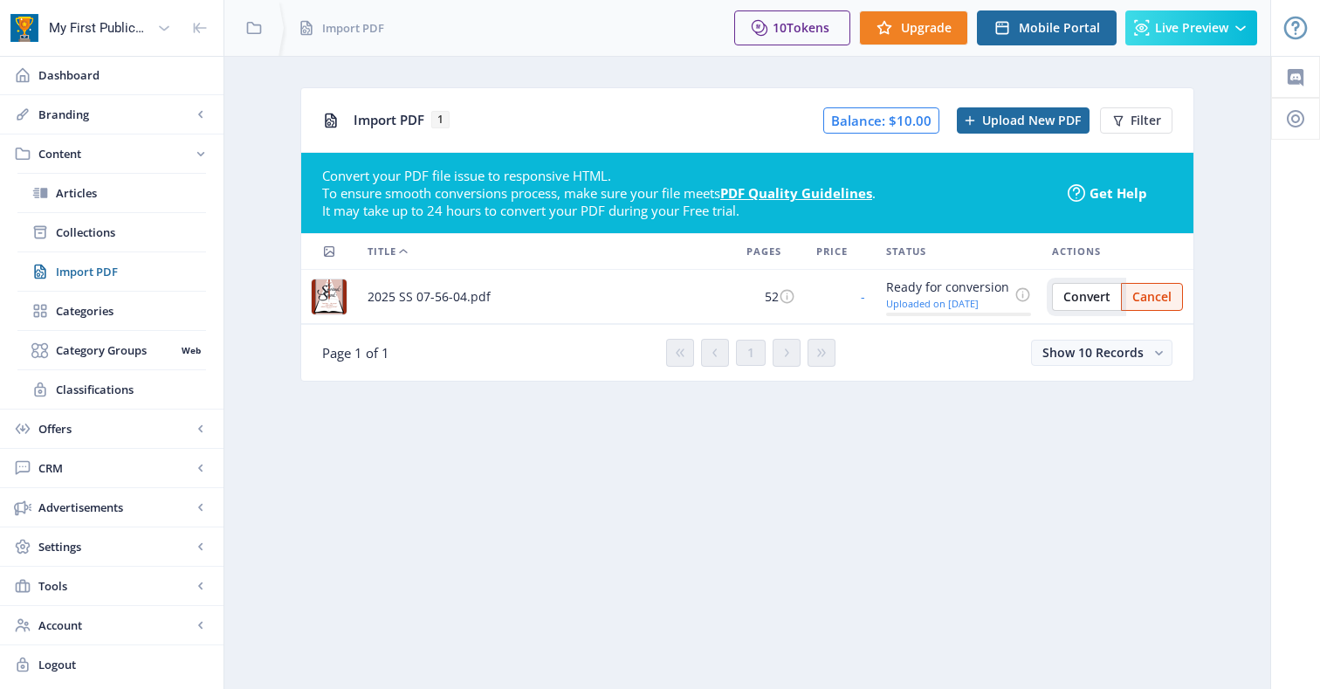
click at [1069, 302] on span "Convert" at bounding box center [1086, 297] width 47 height 14
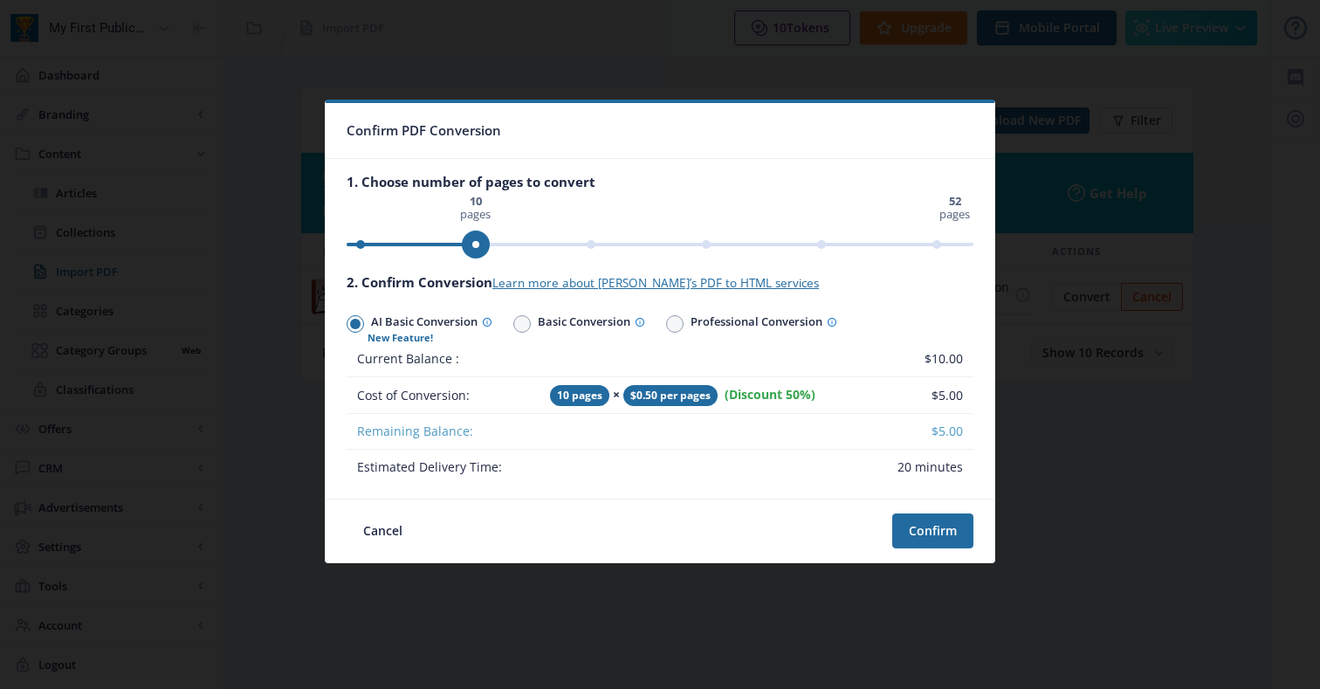
click at [472, 246] on ngx-slider "0 pages 52 pages 10 pages" at bounding box center [659, 244] width 627 height 3
click at [930, 533] on button "Confirm" at bounding box center [932, 530] width 81 height 35
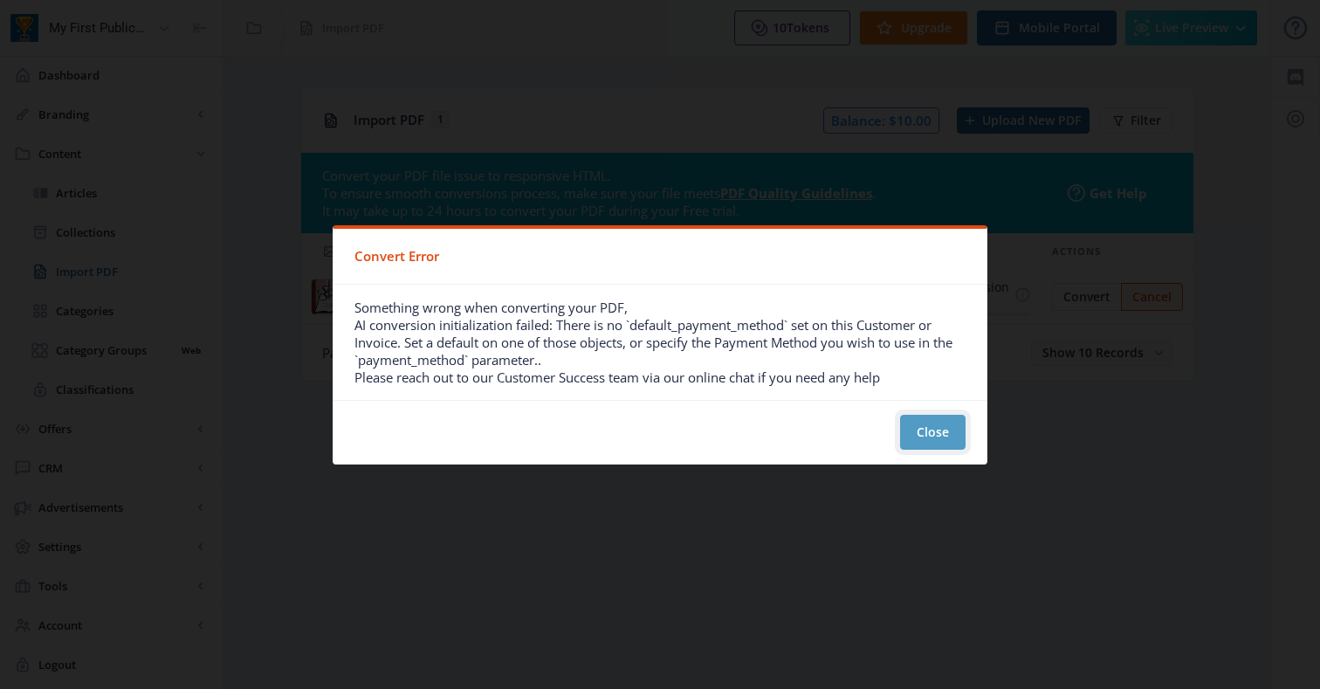
click at [940, 437] on button "Close" at bounding box center [932, 432] width 65 height 35
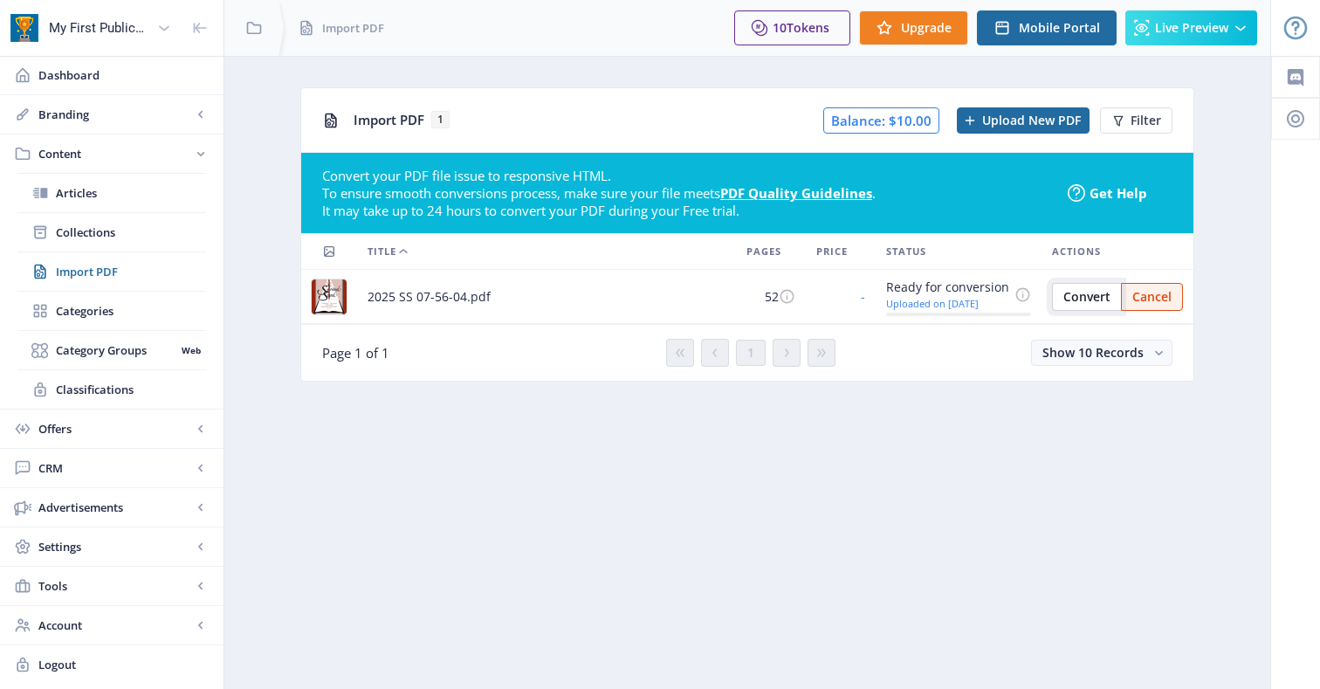
click at [1098, 305] on button "Convert" at bounding box center [1086, 297] width 69 height 28
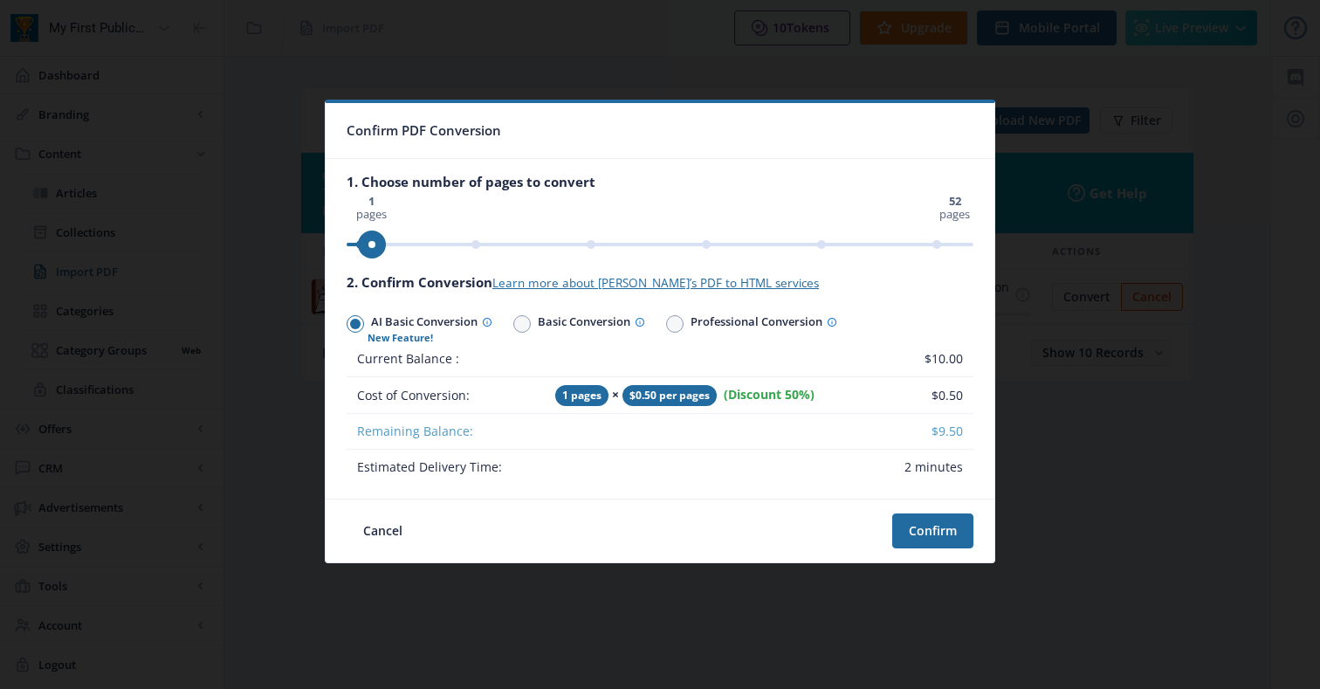
click at [408, 246] on ngx-slider "0 pages 52 pages 1 pages" at bounding box center [659, 244] width 627 height 3
drag, startPoint x: 416, startPoint y: 240, endPoint x: 429, endPoint y: 244, distance: 13.8
click at [429, 244] on span "ngx-slider" at bounding box center [659, 243] width 627 height 28
click at [475, 243] on ngx-slider "0 pages 52 pages 10 pages" at bounding box center [659, 244] width 627 height 3
click at [929, 517] on button "Confirm" at bounding box center [932, 530] width 81 height 35
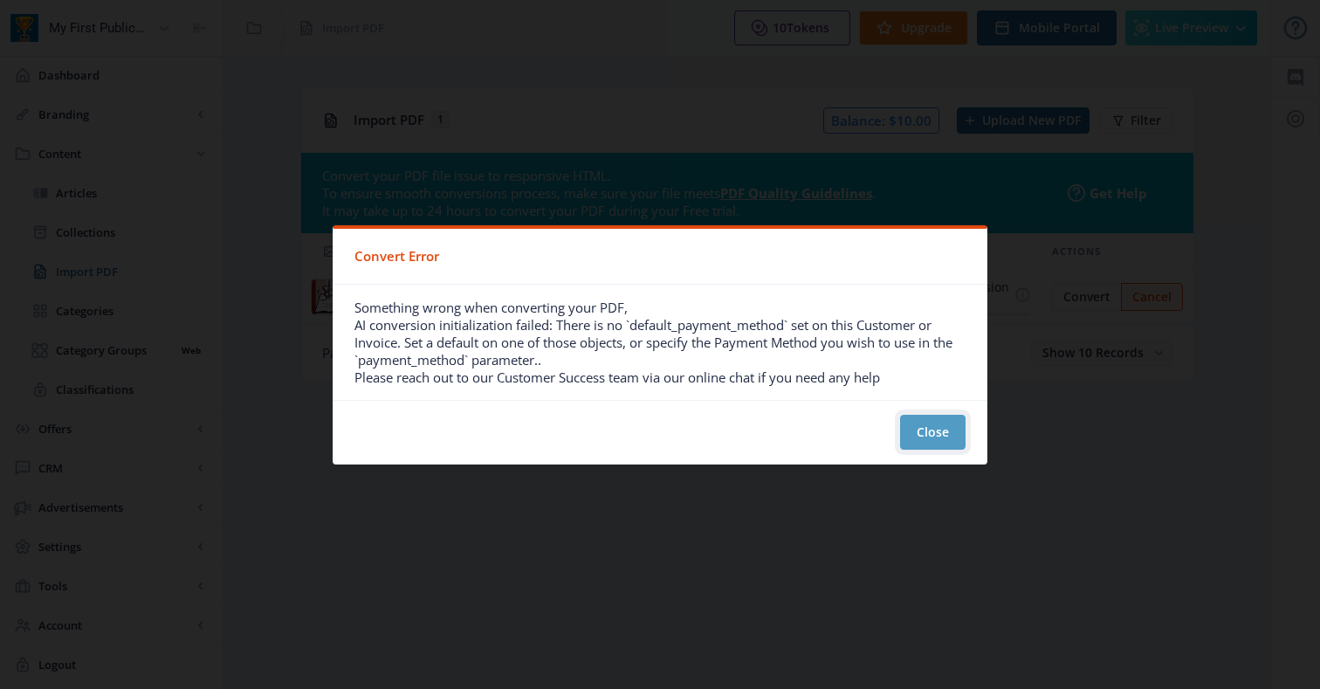
click at [929, 437] on button "Close" at bounding box center [932, 432] width 65 height 35
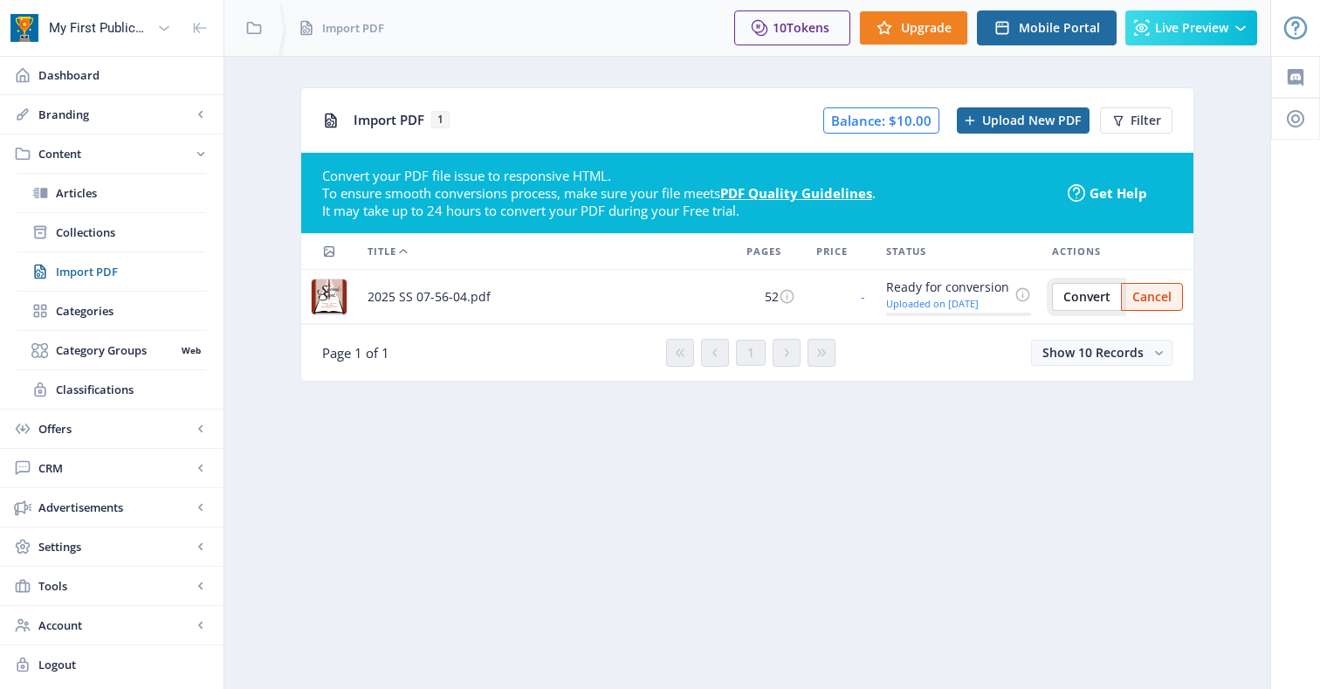
click at [1063, 305] on button "Convert" at bounding box center [1086, 297] width 69 height 28
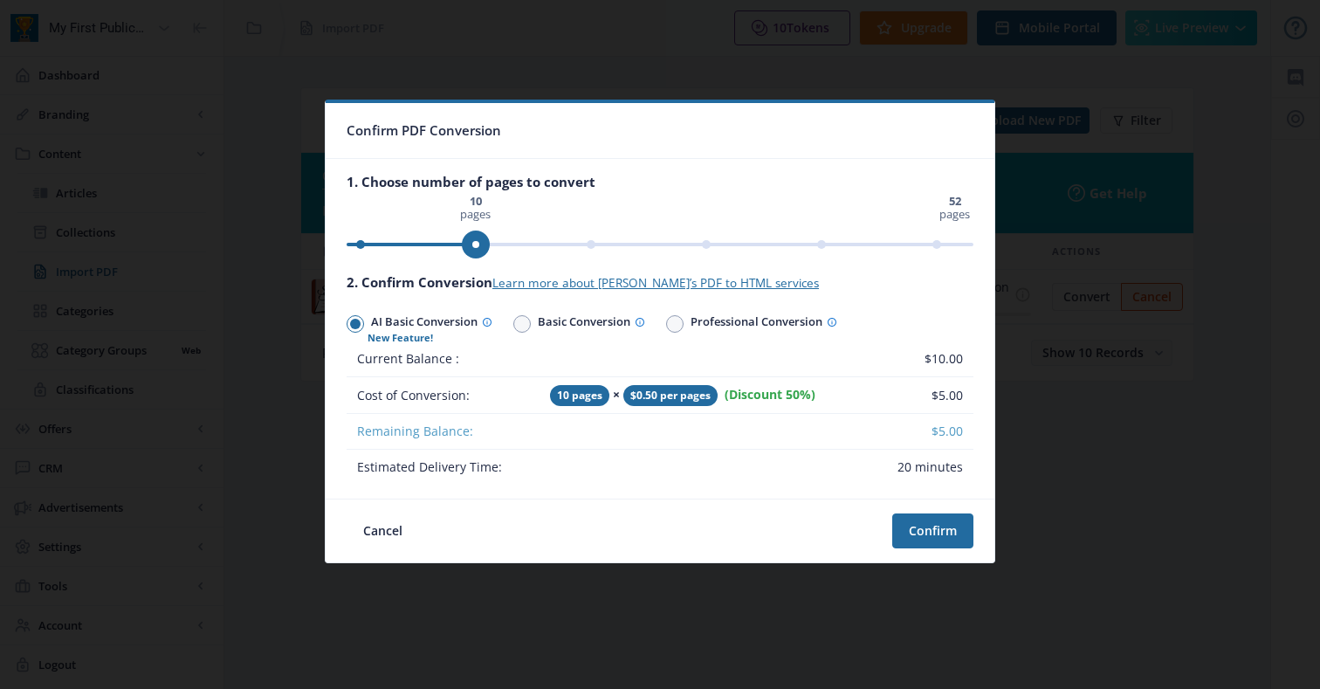
click at [477, 246] on ngx-slider "0 pages 52 pages 10 pages" at bounding box center [659, 244] width 627 height 3
click at [914, 517] on button "Confirm" at bounding box center [932, 530] width 81 height 35
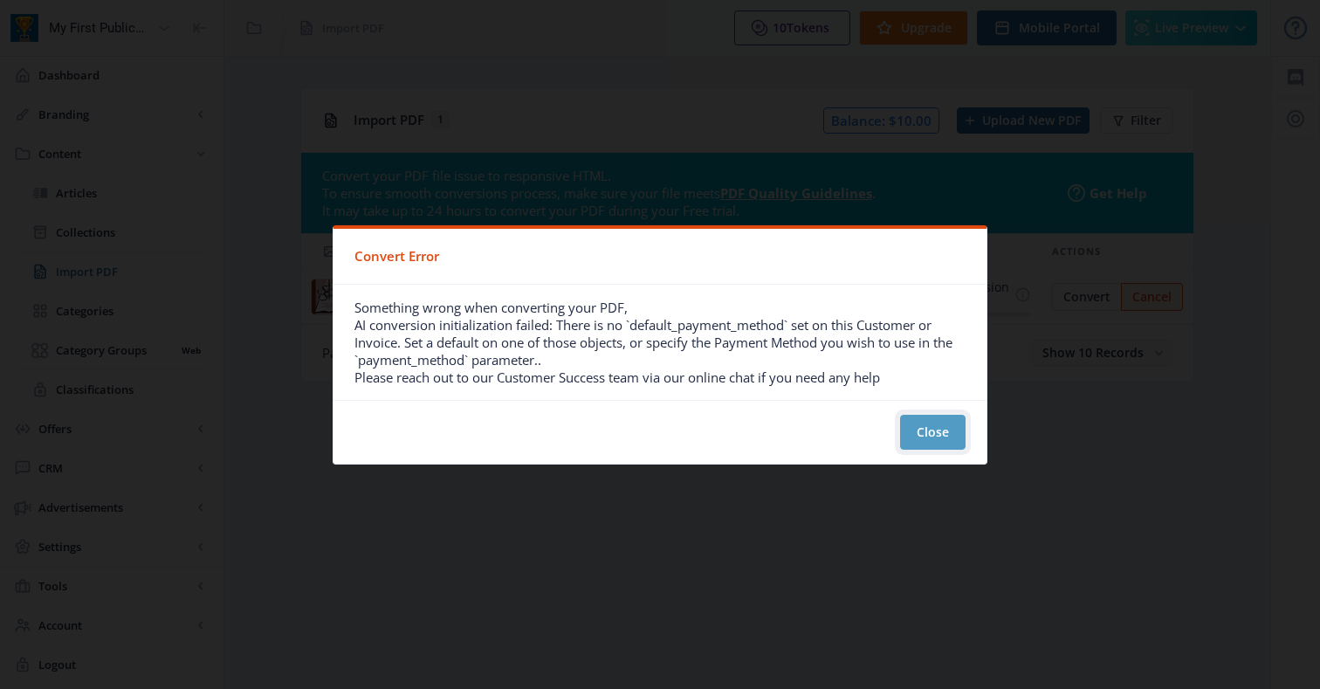
click at [954, 422] on button "Close" at bounding box center [932, 432] width 65 height 35
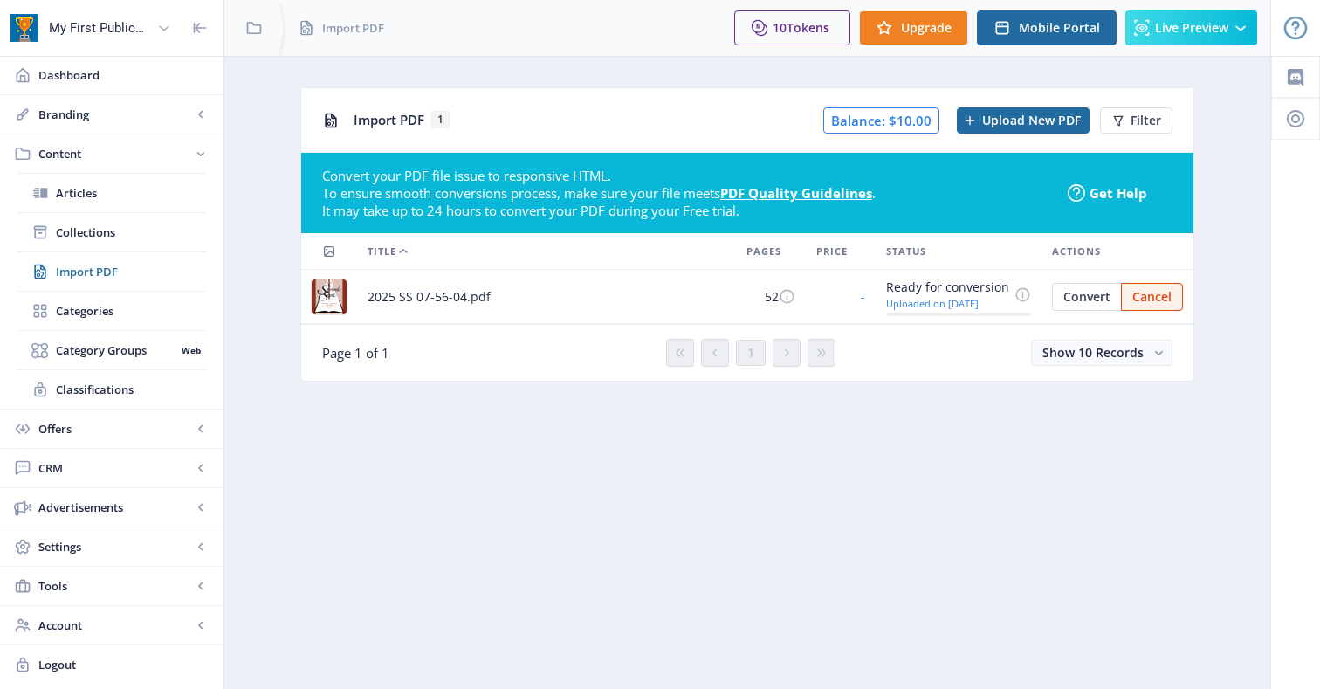
click at [96, 37] on div "My First Publication" at bounding box center [99, 28] width 101 height 38
